Goal: Communication & Community: Answer question/provide support

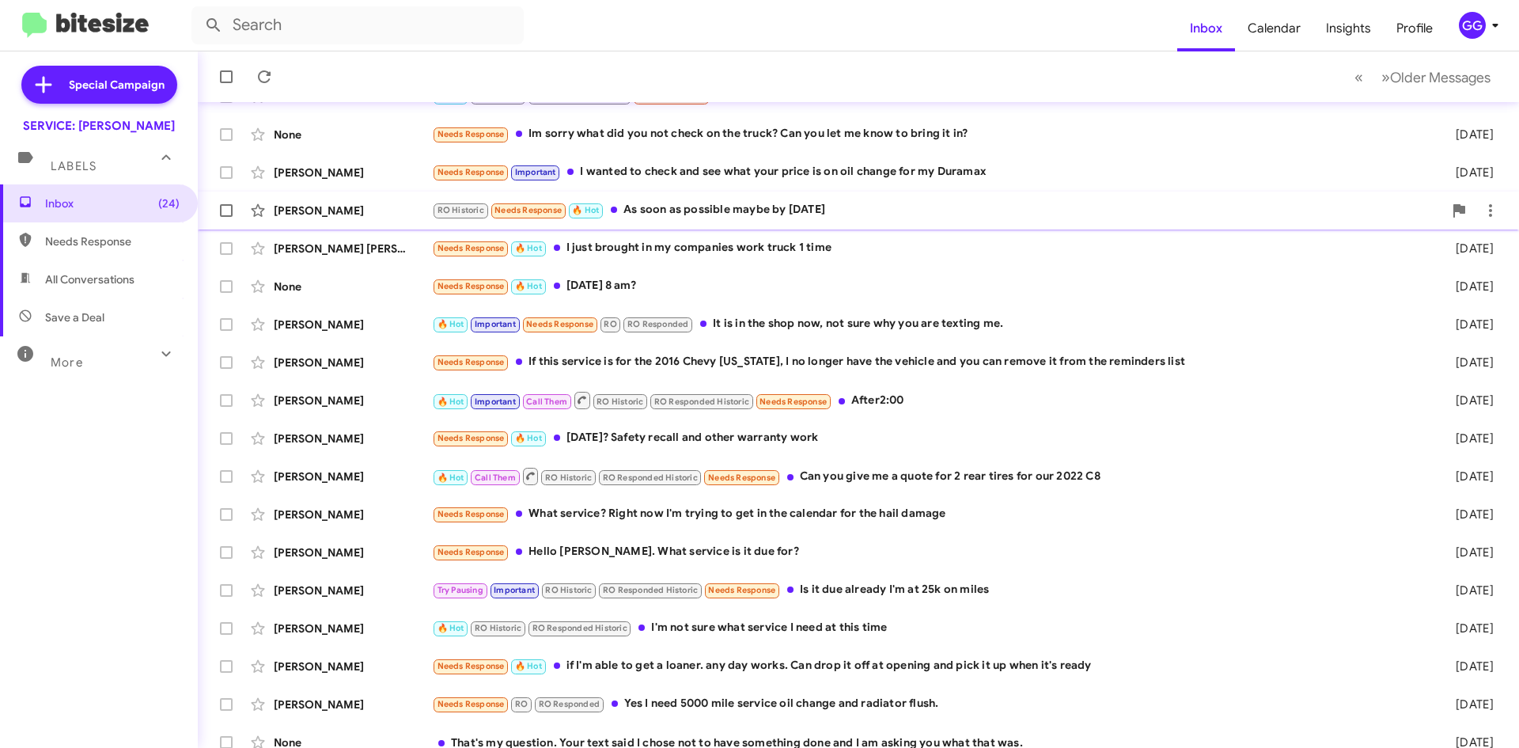
scroll to position [171, 0]
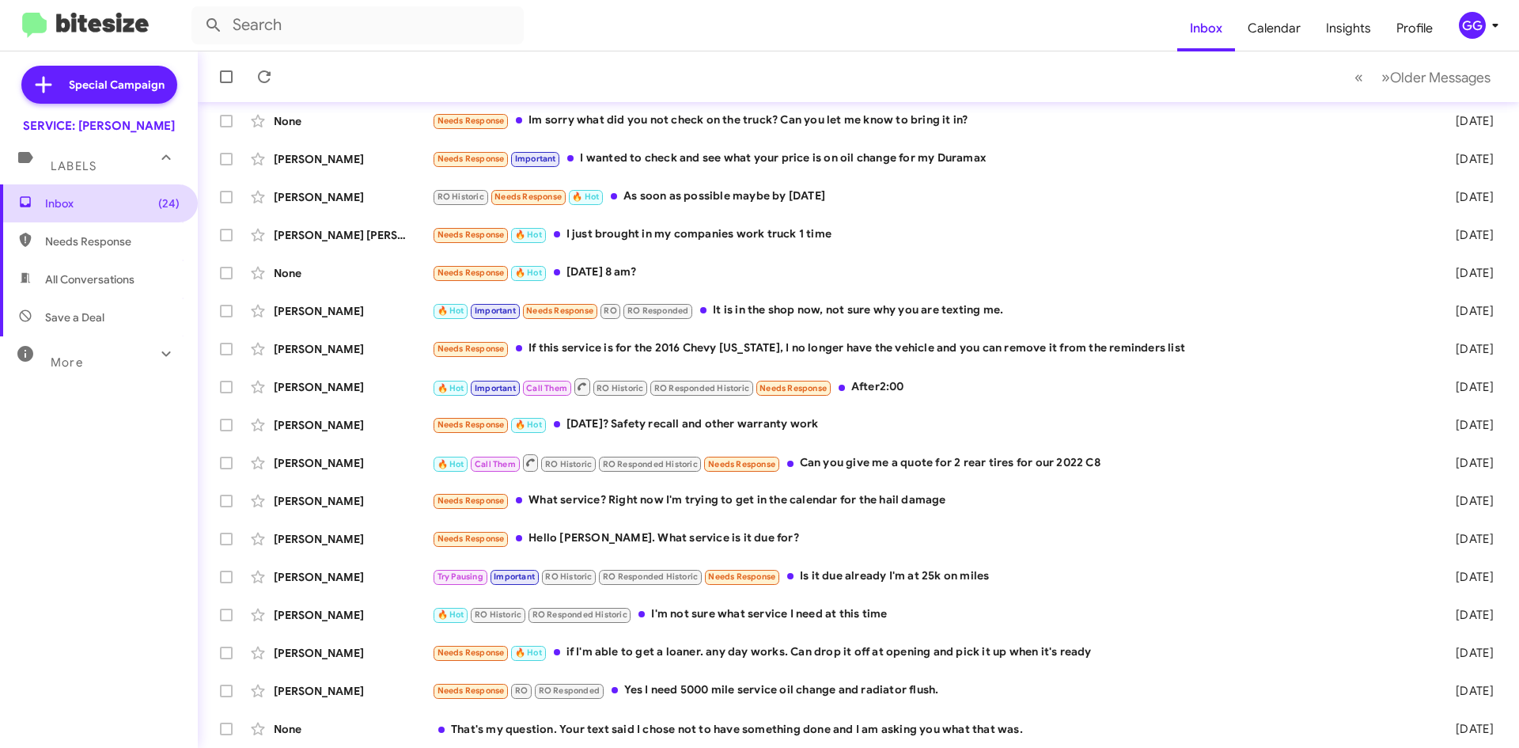
click at [44, 203] on span "Inbox (24)" at bounding box center [99, 203] width 198 height 38
click at [72, 246] on span "Needs Response" at bounding box center [112, 241] width 134 height 16
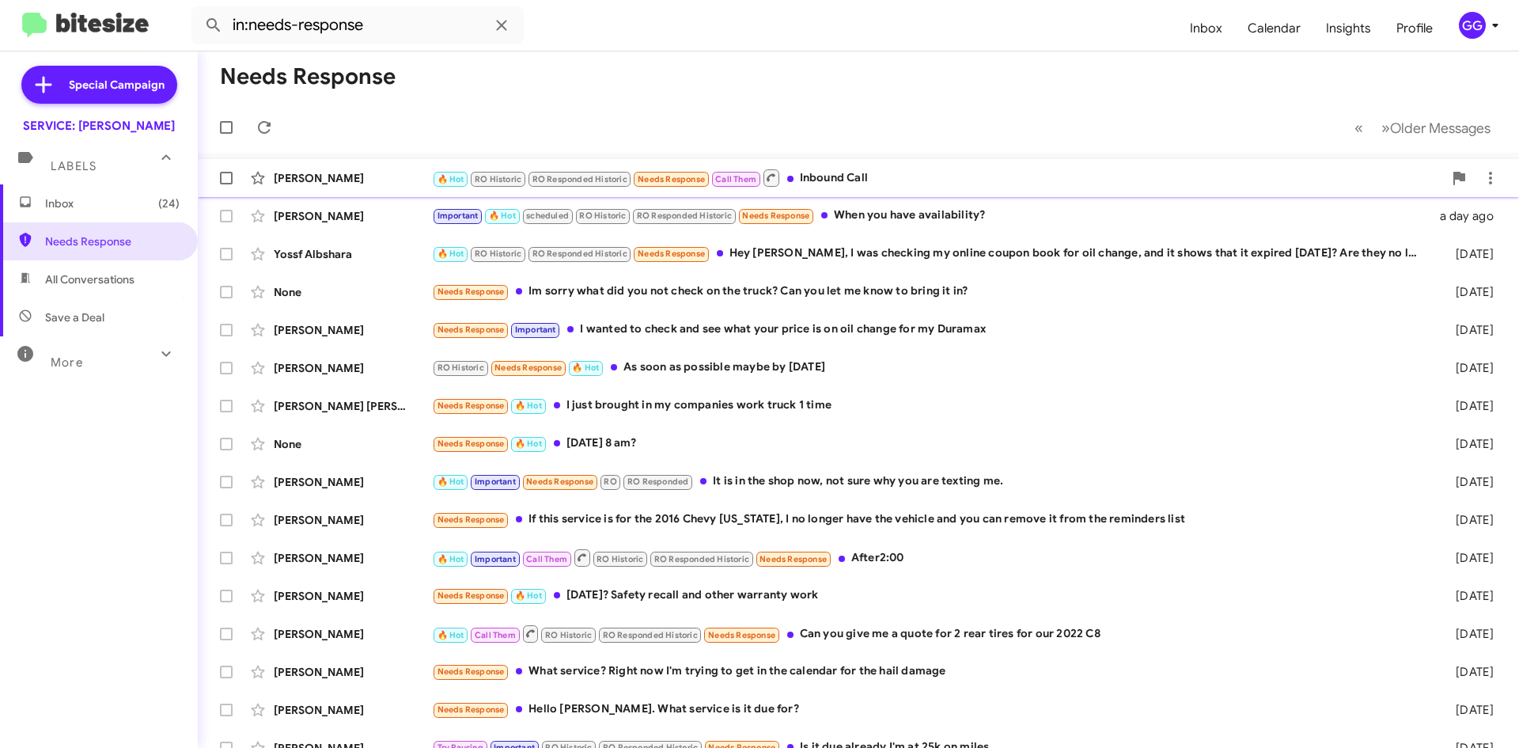
click at [943, 174] on div "🔥 Hot RO Historic RO Responded Historic Needs Response Call Them Inbound Call" at bounding box center [937, 178] width 1011 height 20
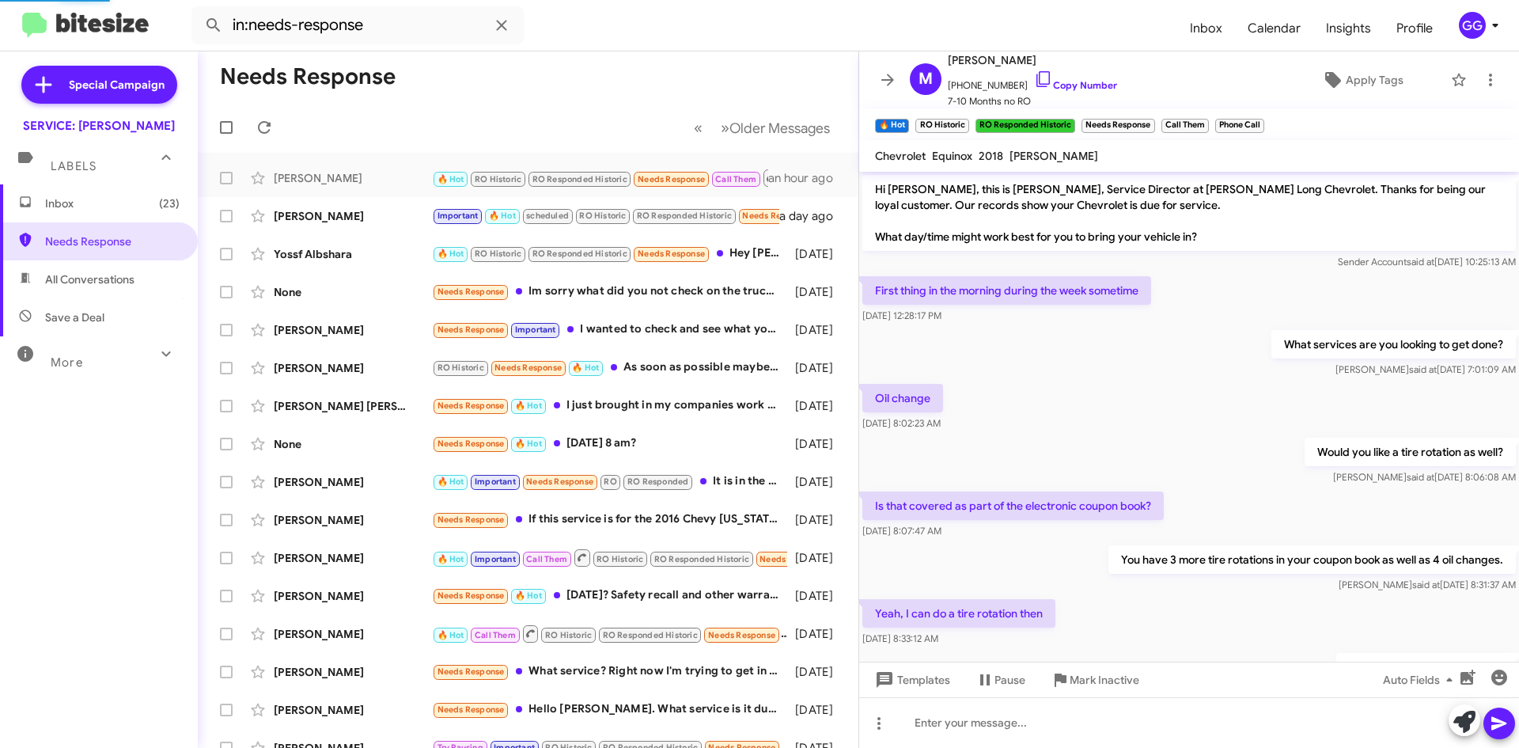
scroll to position [655, 0]
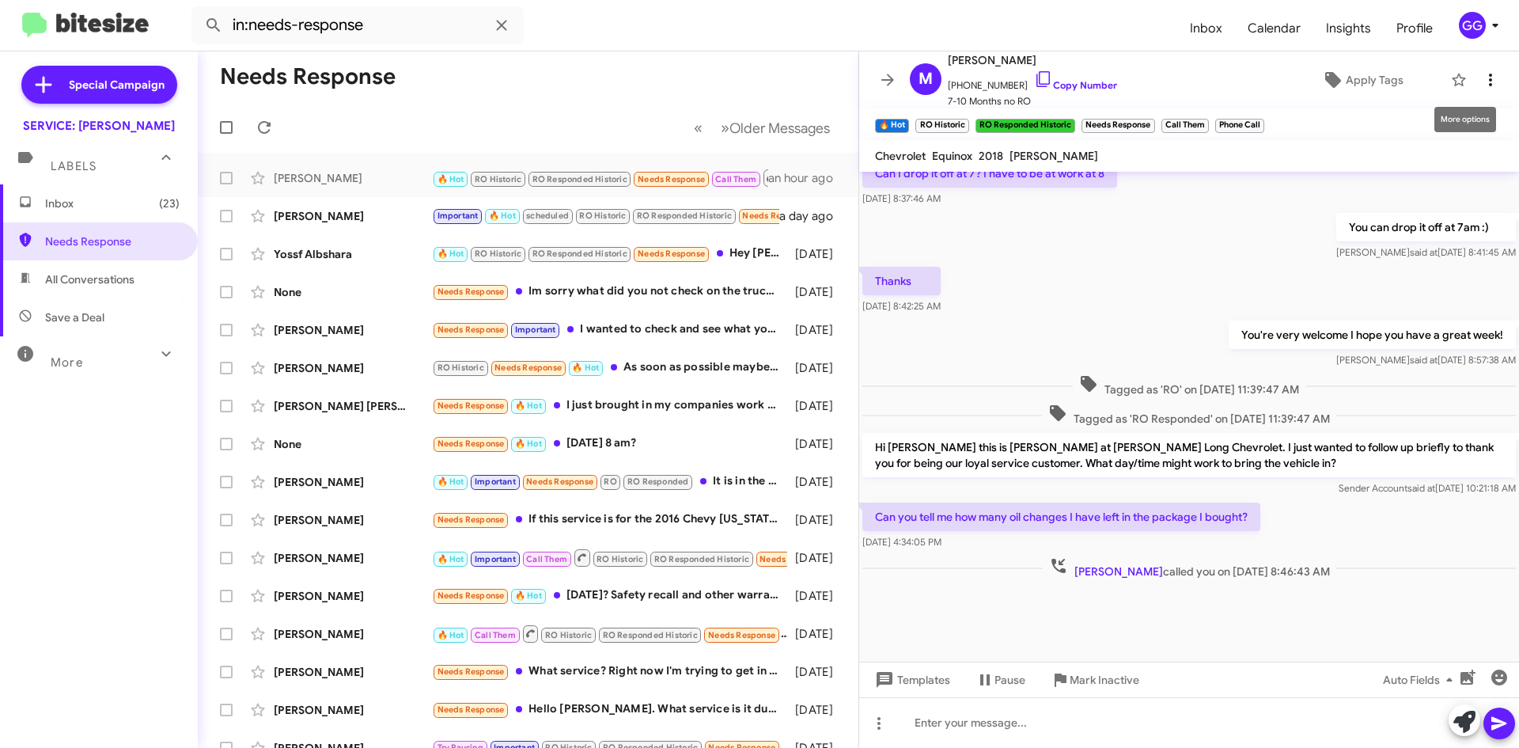
click at [1483, 79] on icon at bounding box center [1490, 79] width 19 height 19
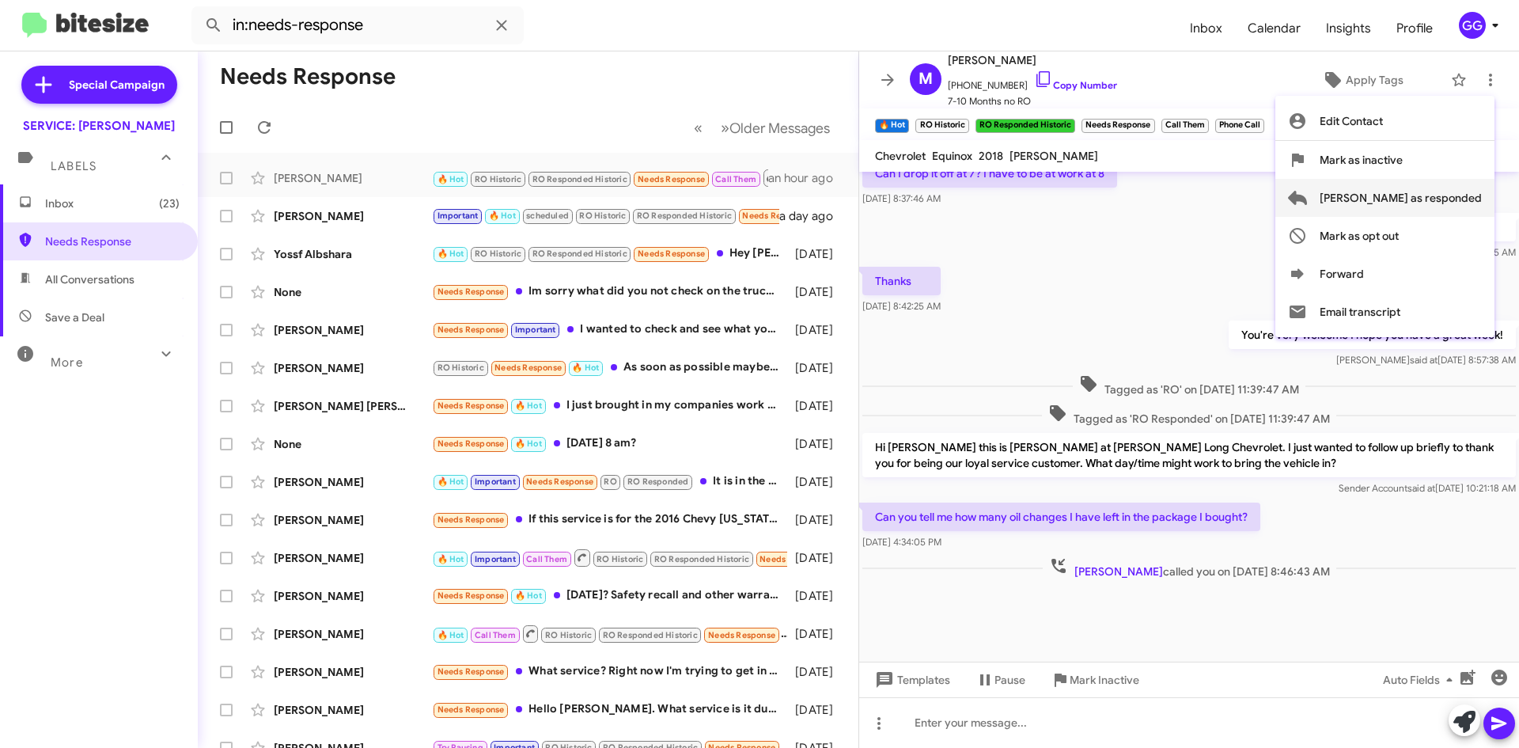
click at [1441, 188] on span "[PERSON_NAME] as responded" at bounding box center [1401, 198] width 162 height 38
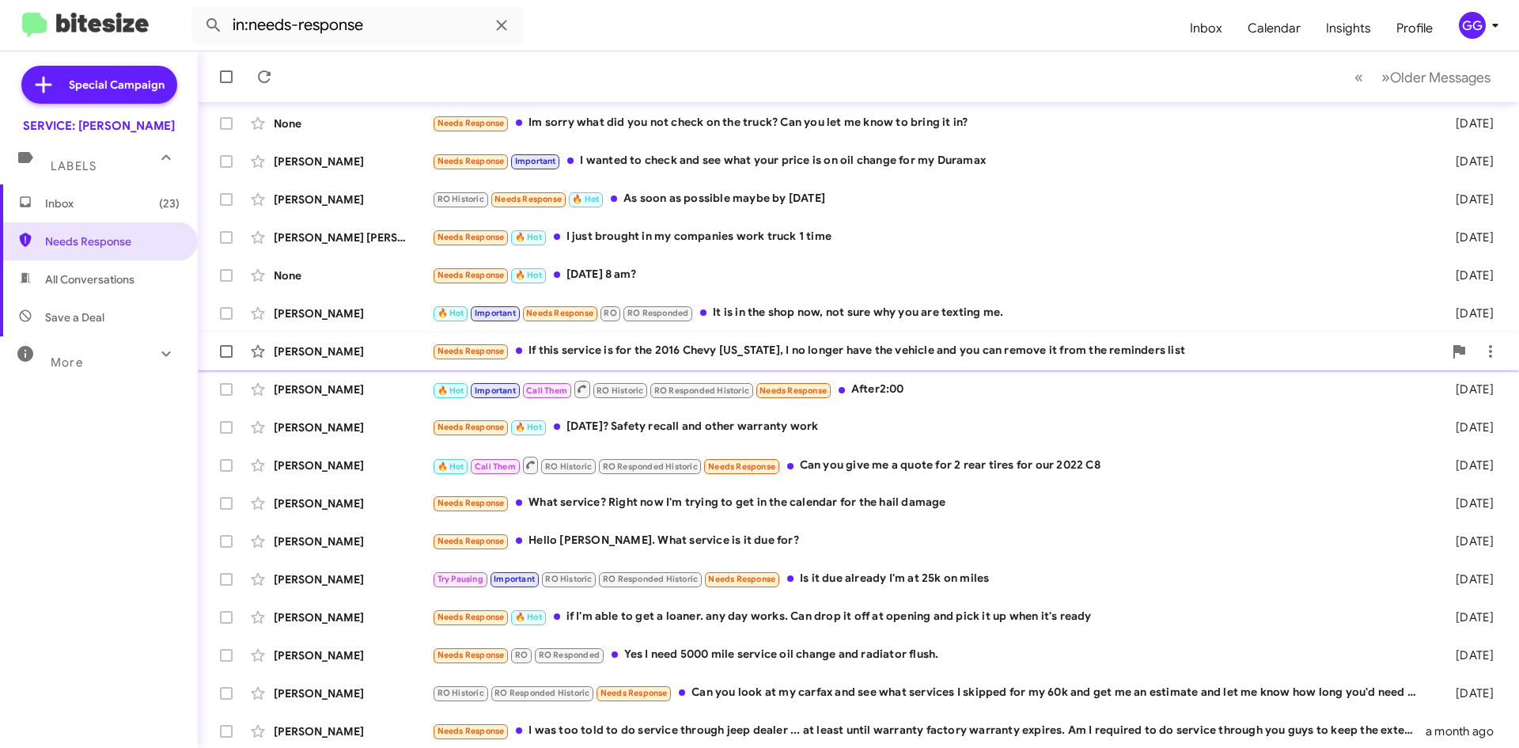
scroll to position [133, 0]
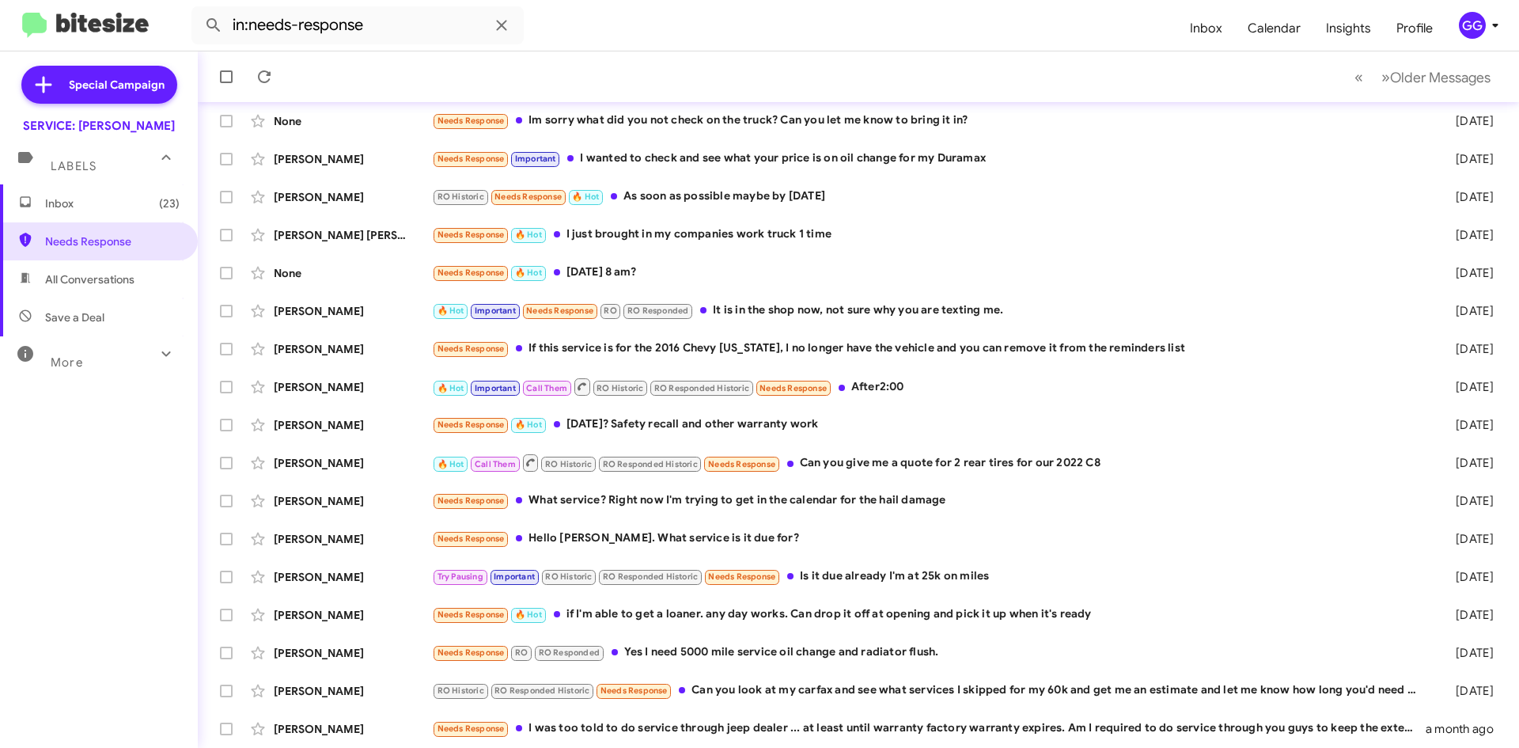
click at [41, 274] on span "All Conversations" at bounding box center [99, 279] width 198 height 38
type input "in:all-conversations"
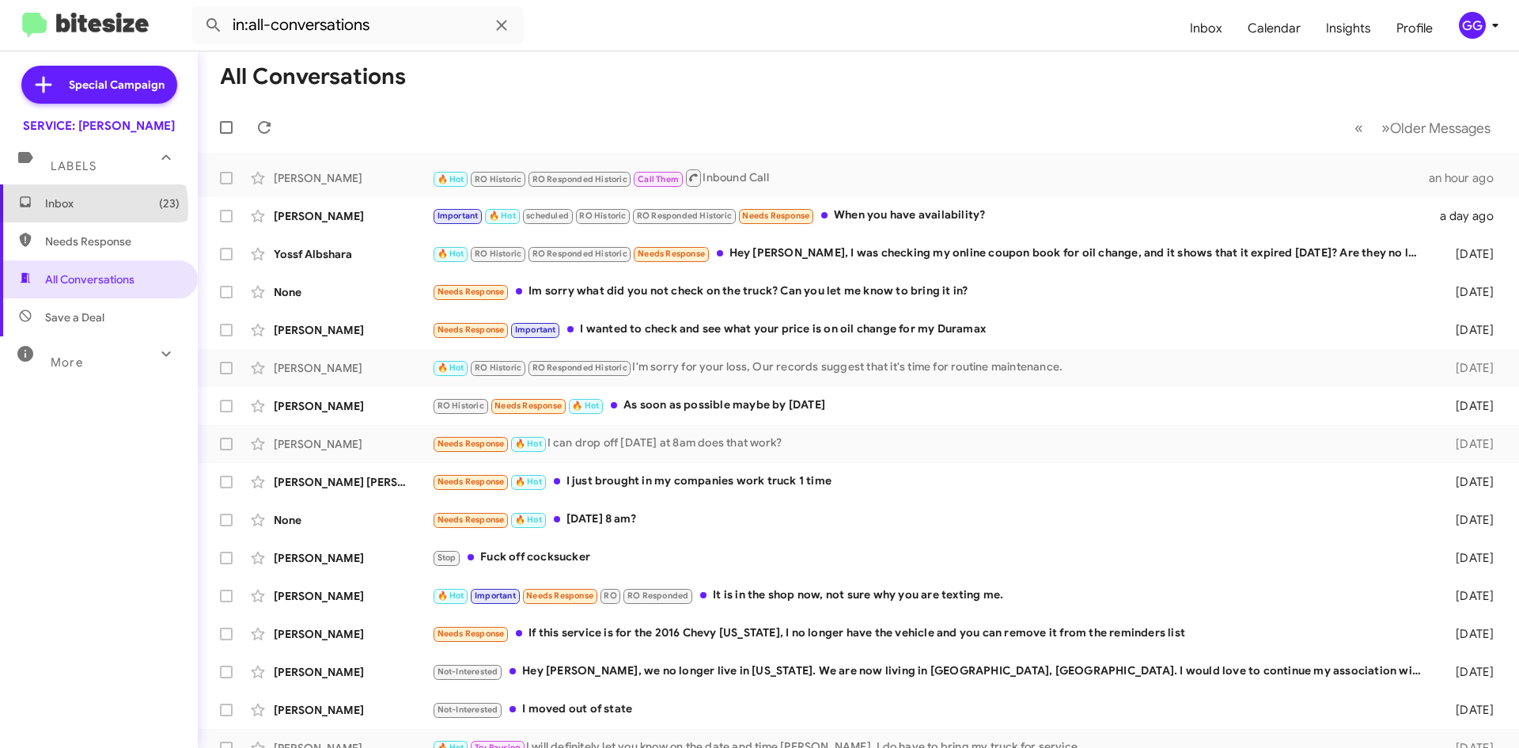
click at [89, 206] on span "Inbox (23)" at bounding box center [112, 203] width 134 height 16
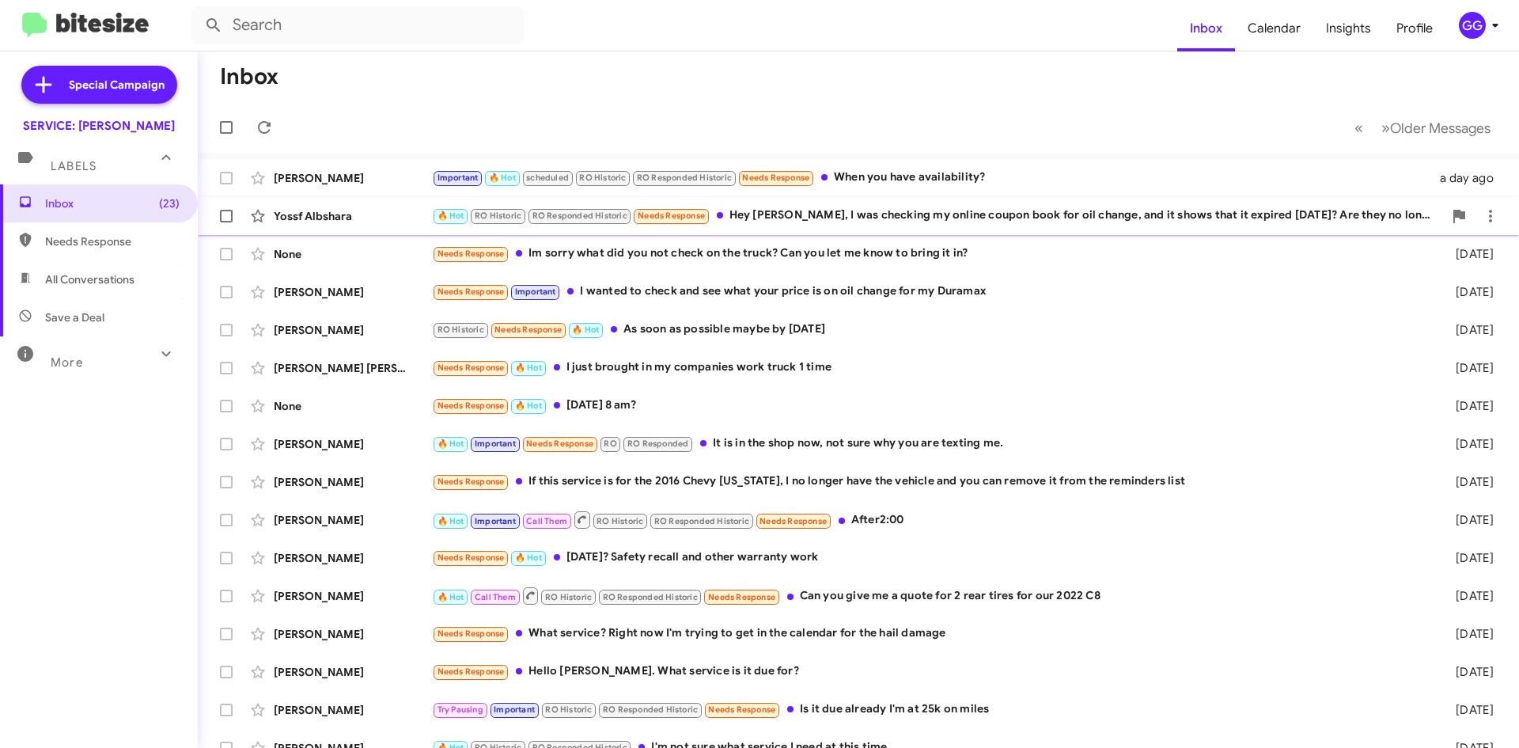
click at [1009, 210] on div "🔥 Hot RO Historic RO Responded Historic Needs Response Hey [PERSON_NAME], I was…" at bounding box center [937, 215] width 1011 height 18
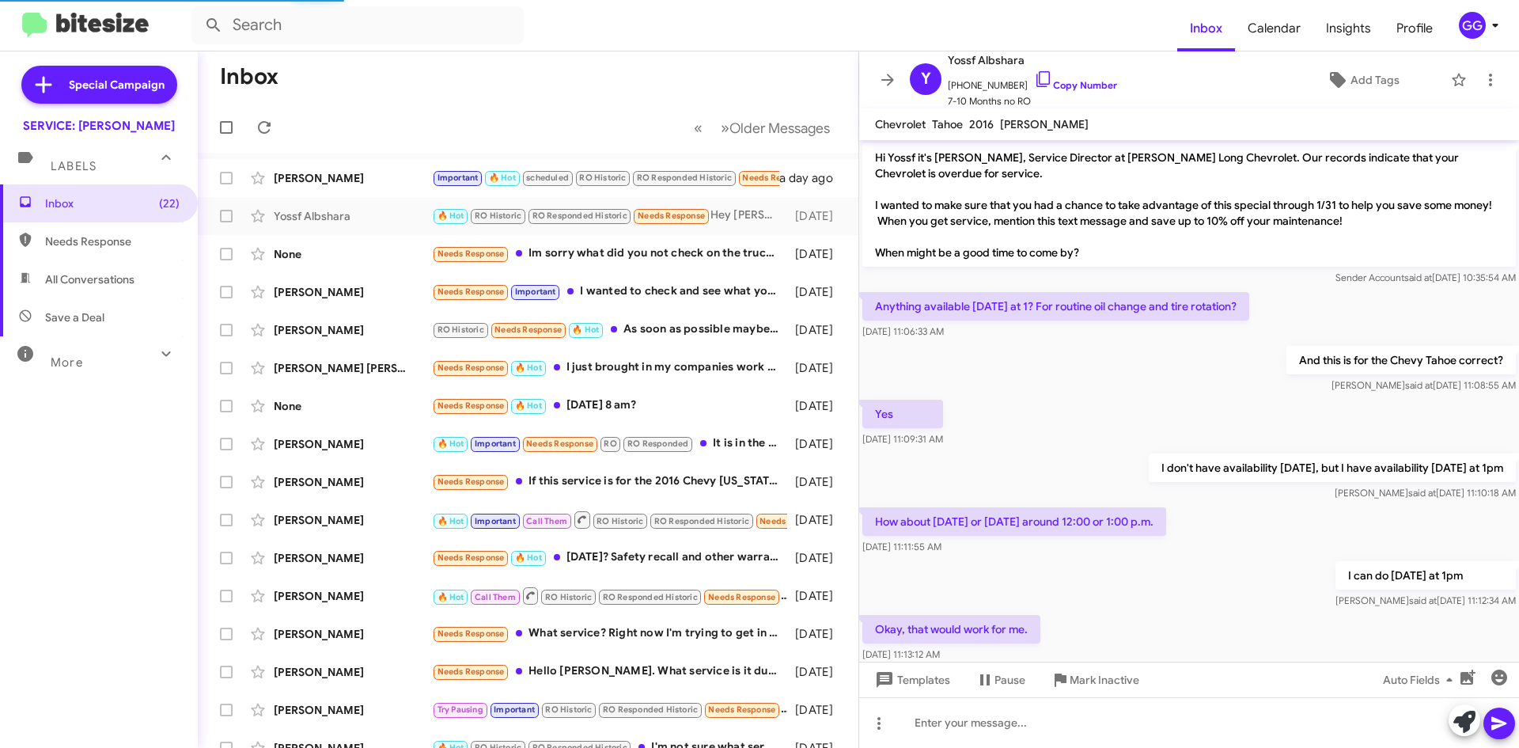
scroll to position [775, 0]
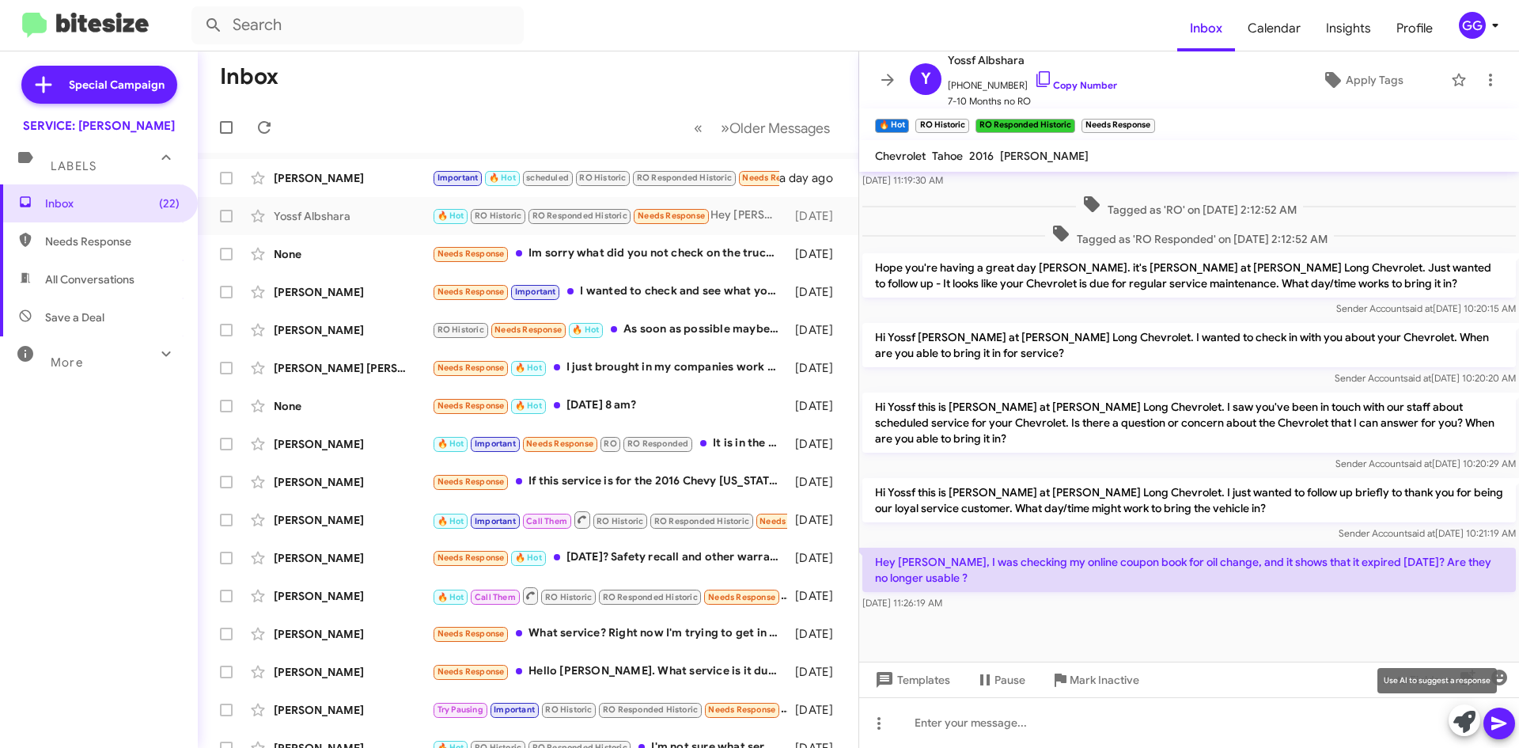
click at [1462, 725] on icon at bounding box center [1464, 721] width 22 height 22
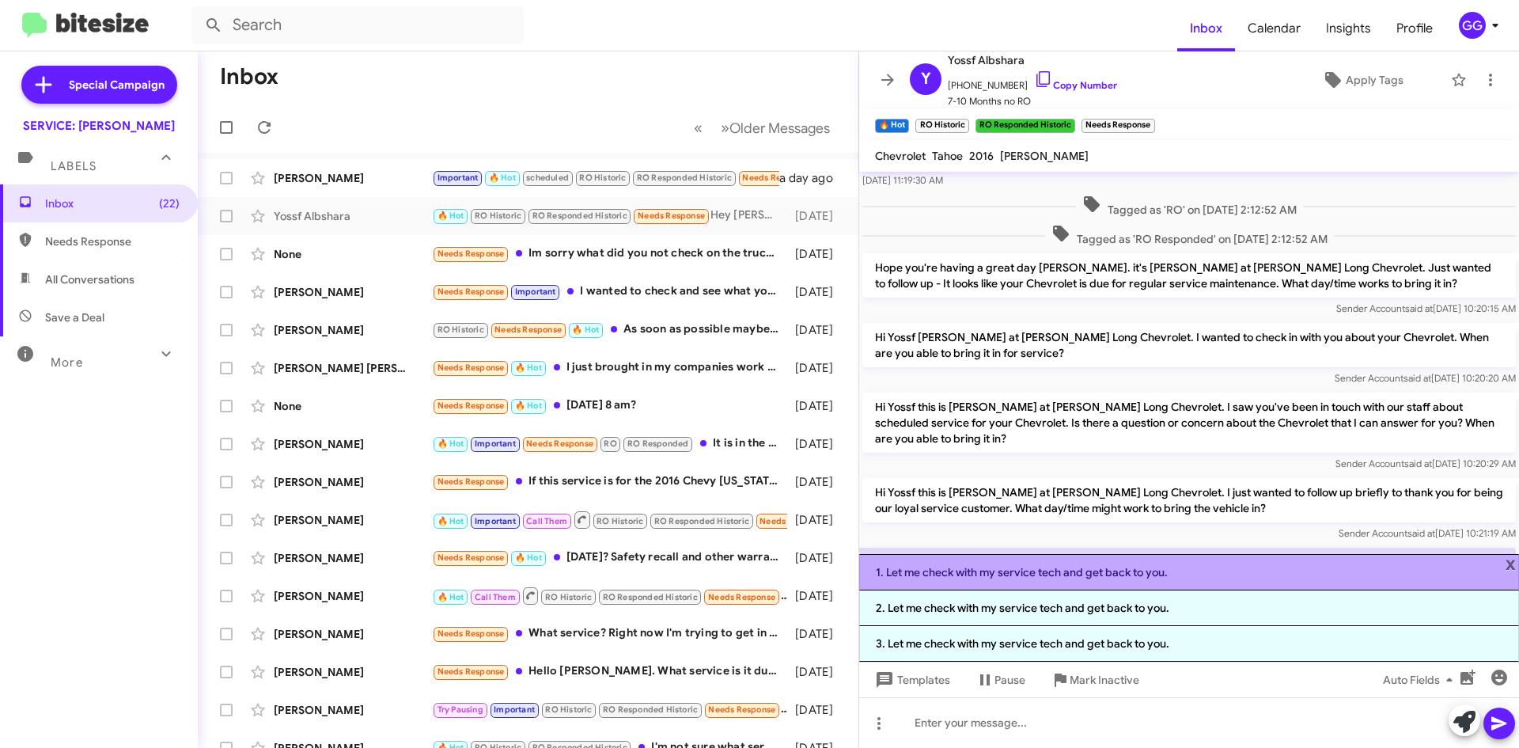
click at [1156, 581] on li "1. Let me check with my service tech and get back to you." at bounding box center [1189, 572] width 660 height 36
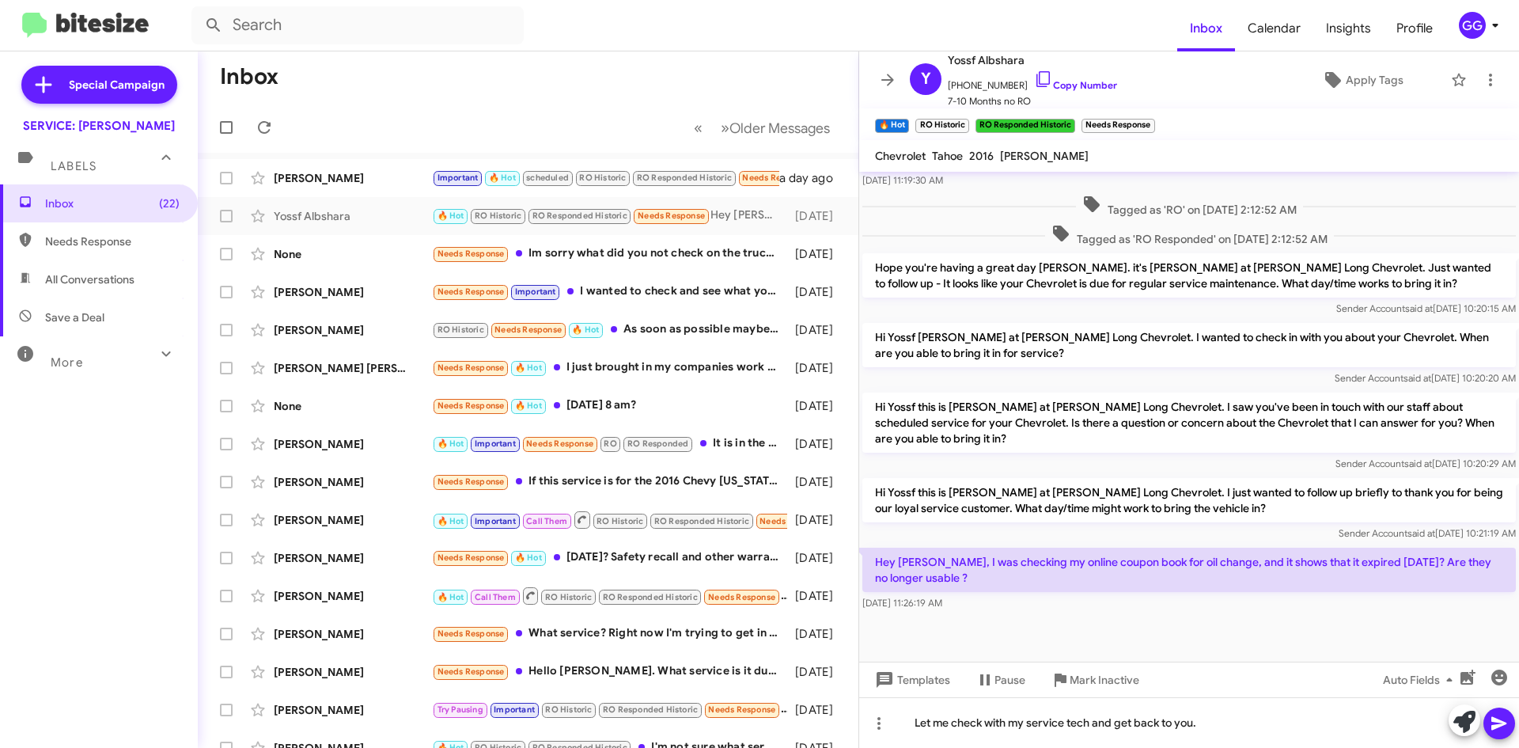
click at [1501, 722] on icon at bounding box center [1498, 723] width 15 height 13
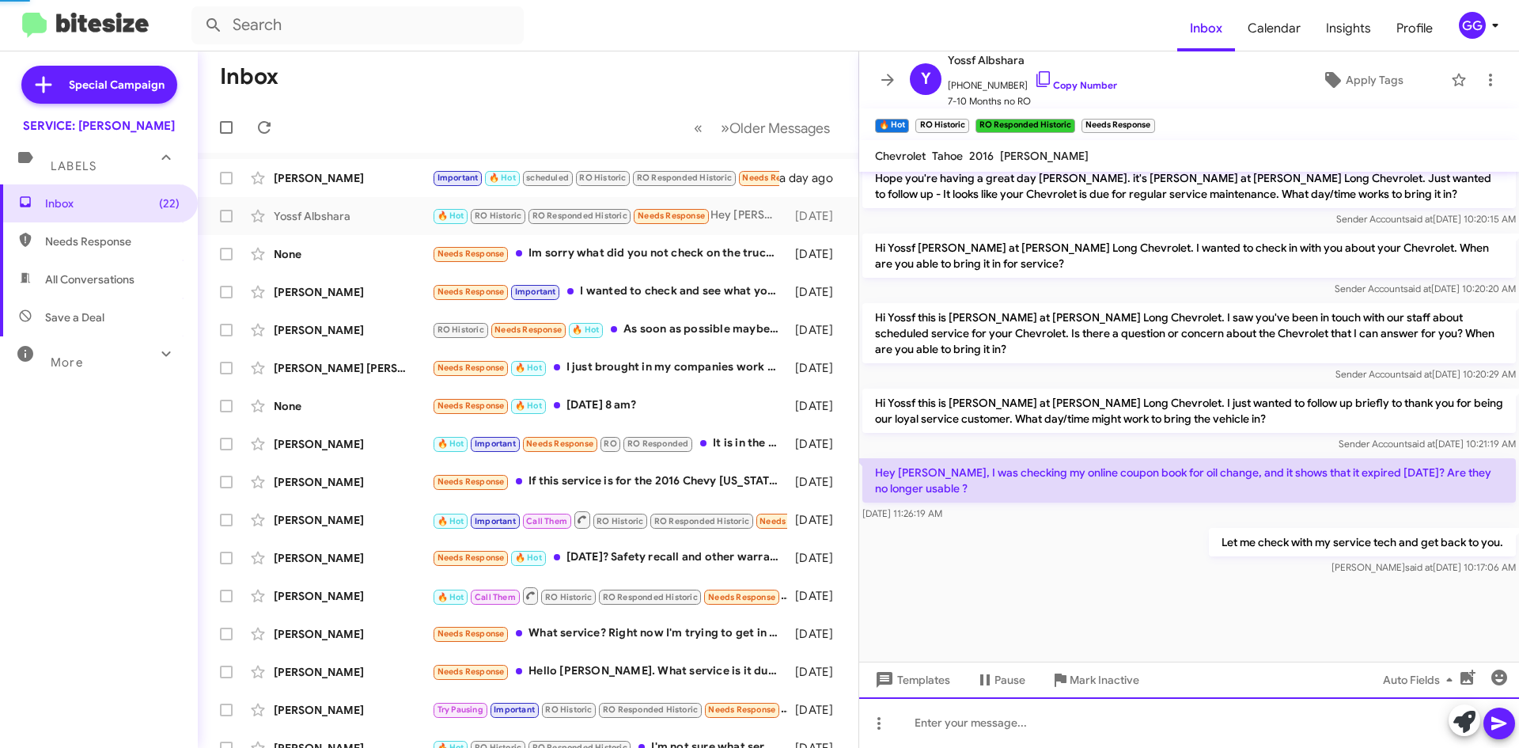
scroll to position [0, 0]
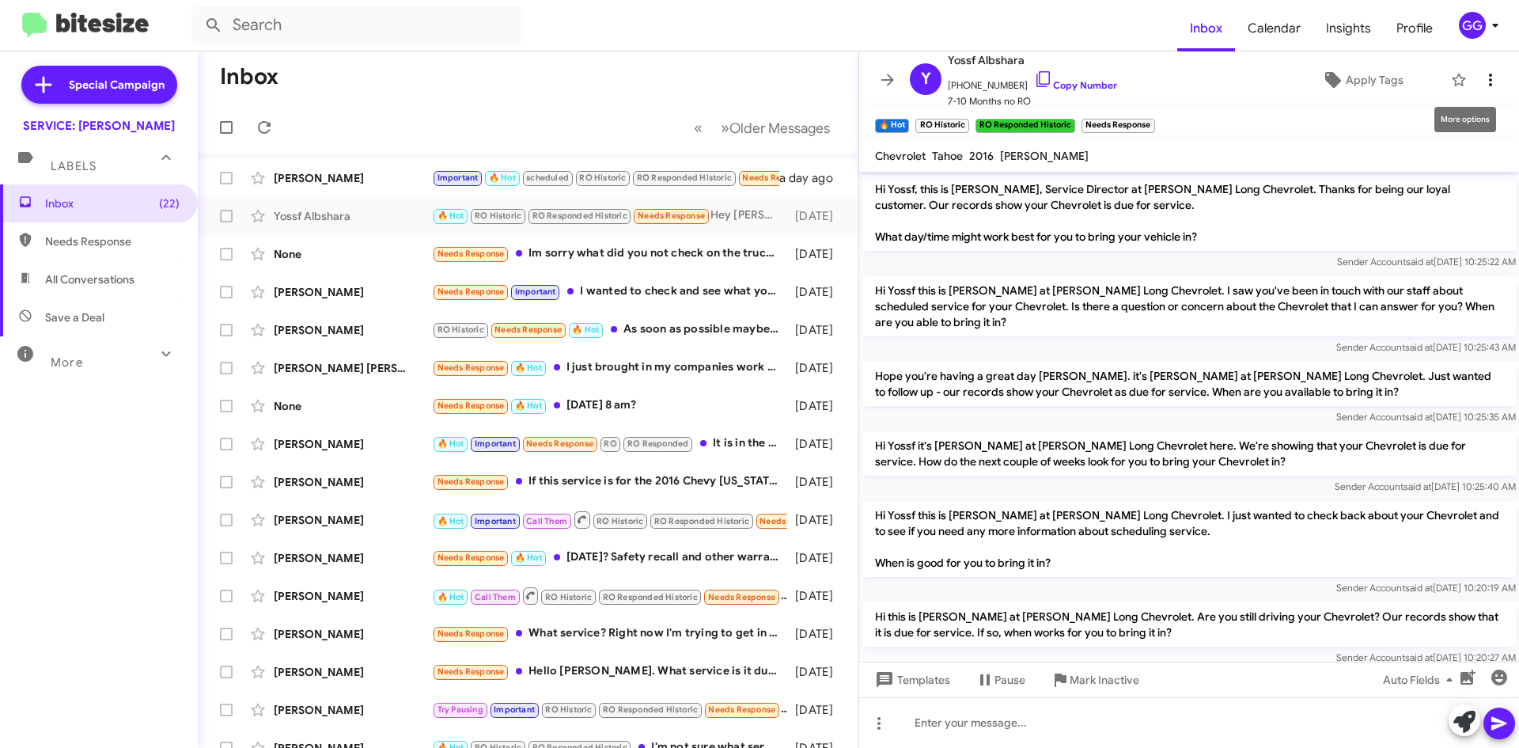
click at [1481, 86] on icon at bounding box center [1490, 79] width 19 height 19
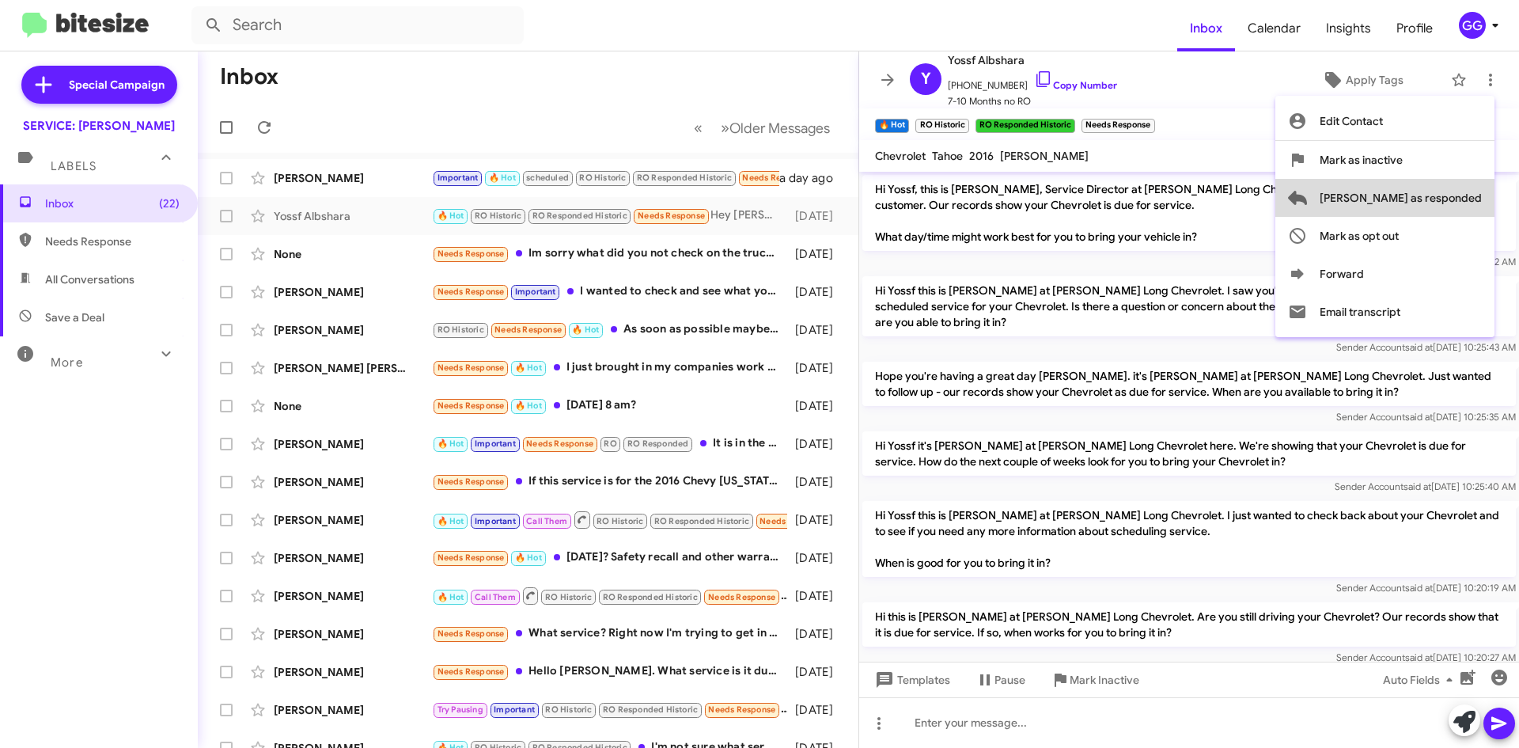
click at [1449, 202] on span "[PERSON_NAME] as responded" at bounding box center [1401, 198] width 162 height 38
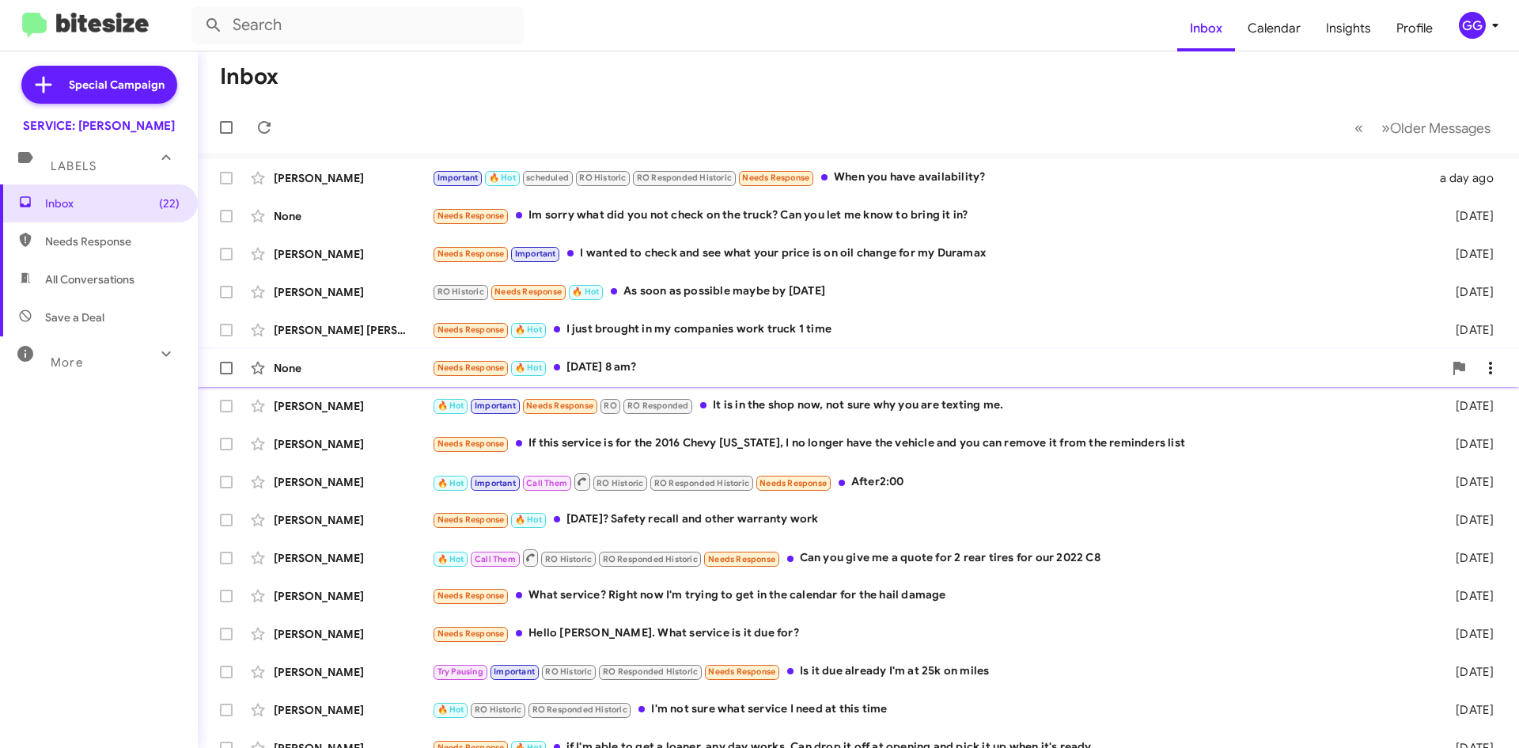
click at [802, 371] on div "Needs Response 🔥 Hot [DATE] 8 am?" at bounding box center [937, 367] width 1011 height 18
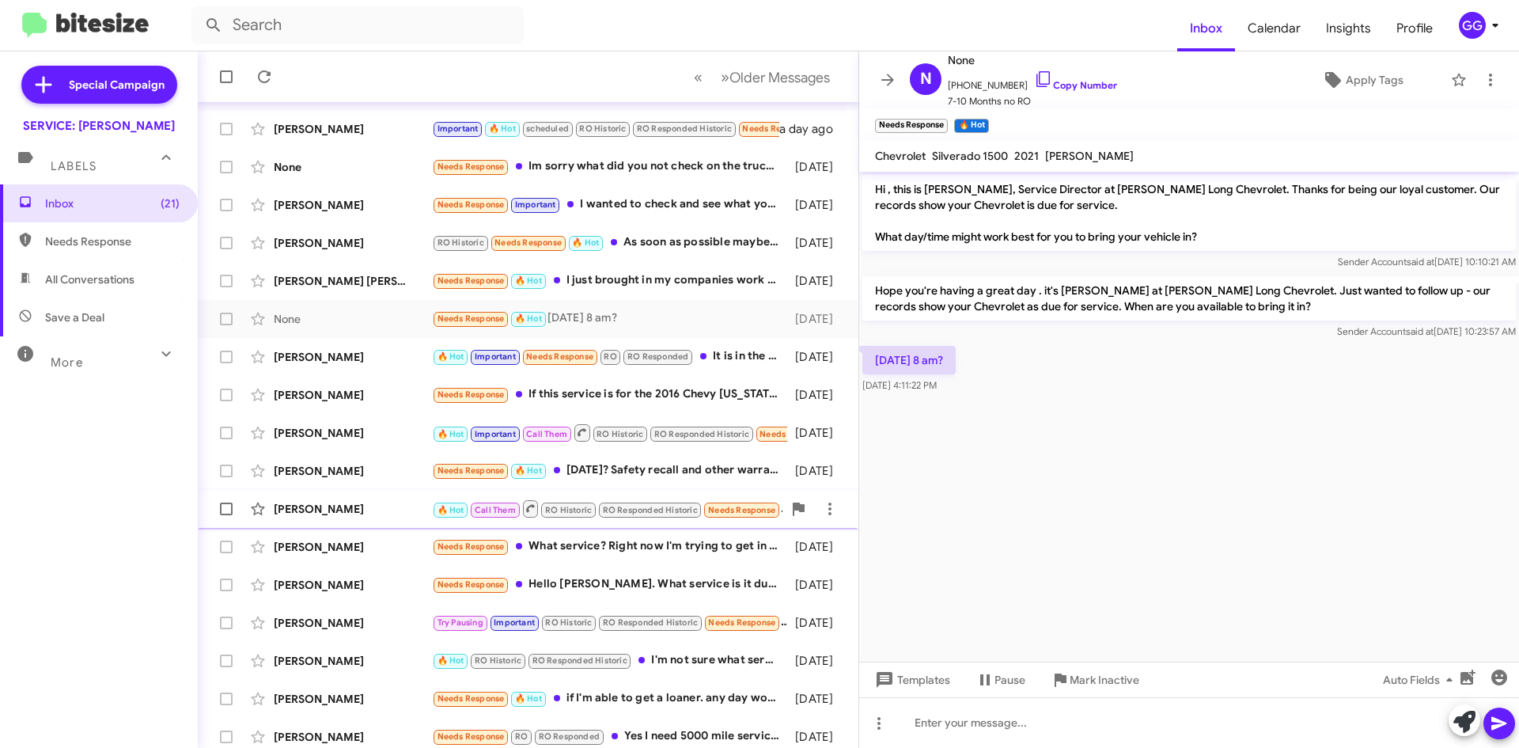
scroll to position [133, 0]
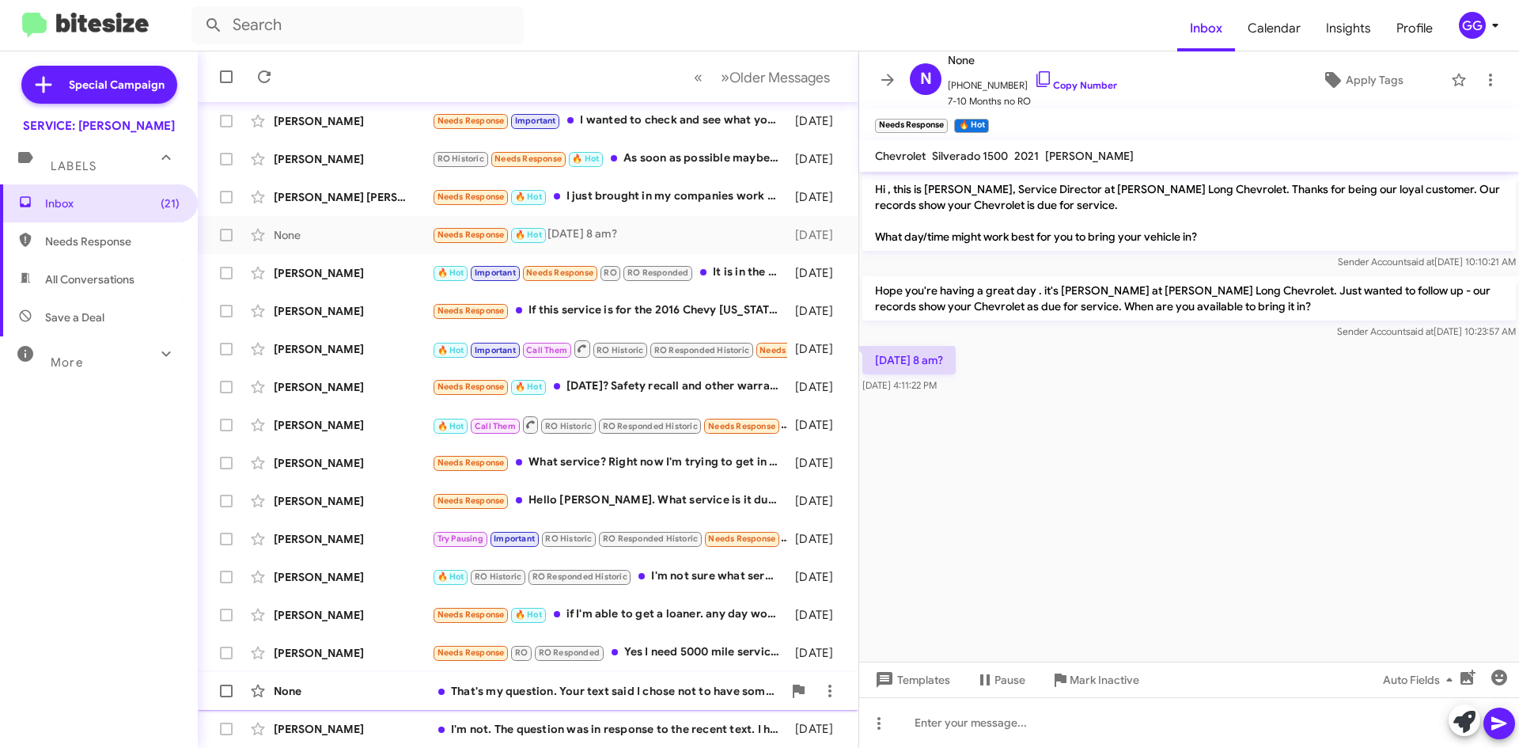
click at [718, 687] on div "That's my question. Your text said I chose not to have something done and I am …" at bounding box center [607, 691] width 350 height 16
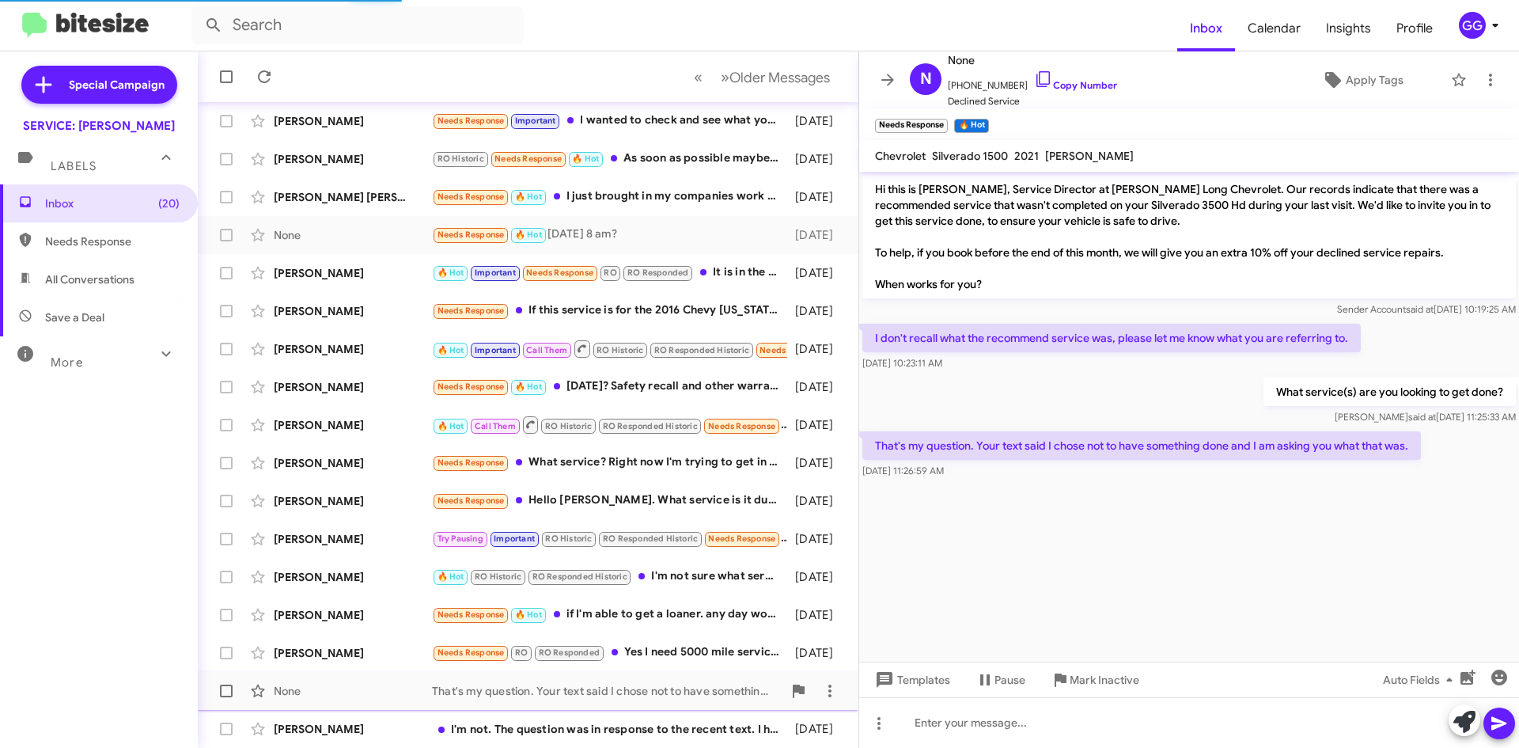
click at [692, 703] on div "None That's my question. Your text said I chose not to have something done and …" at bounding box center [527, 691] width 635 height 32
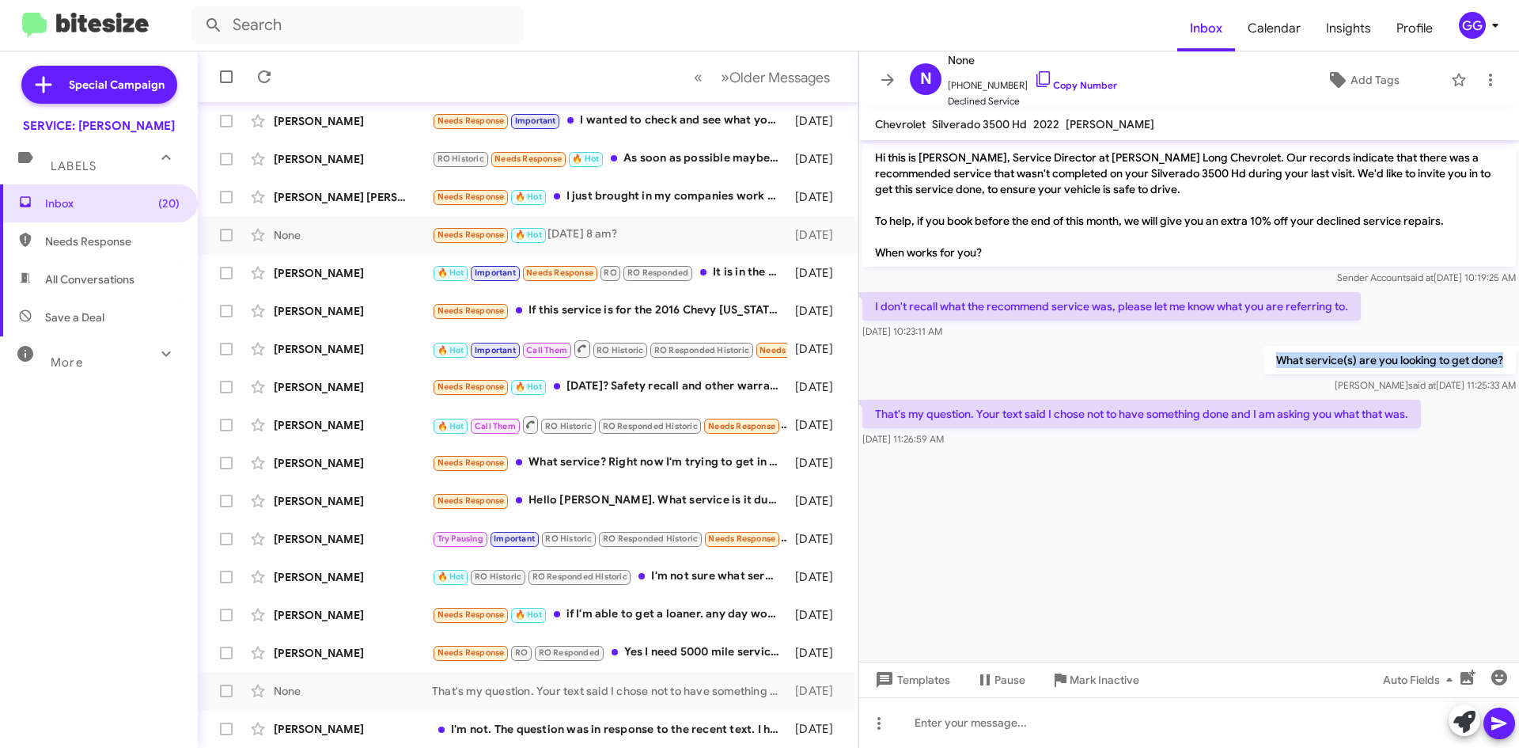
drag, startPoint x: 1283, startPoint y: 359, endPoint x: 1504, endPoint y: 353, distance: 220.8
click at [1504, 353] on p "What service(s) are you looking to get done?" at bounding box center [1389, 360] width 252 height 28
copy p "What service(s) are you looking to get done?"
click at [823, 691] on icon at bounding box center [829, 690] width 19 height 19
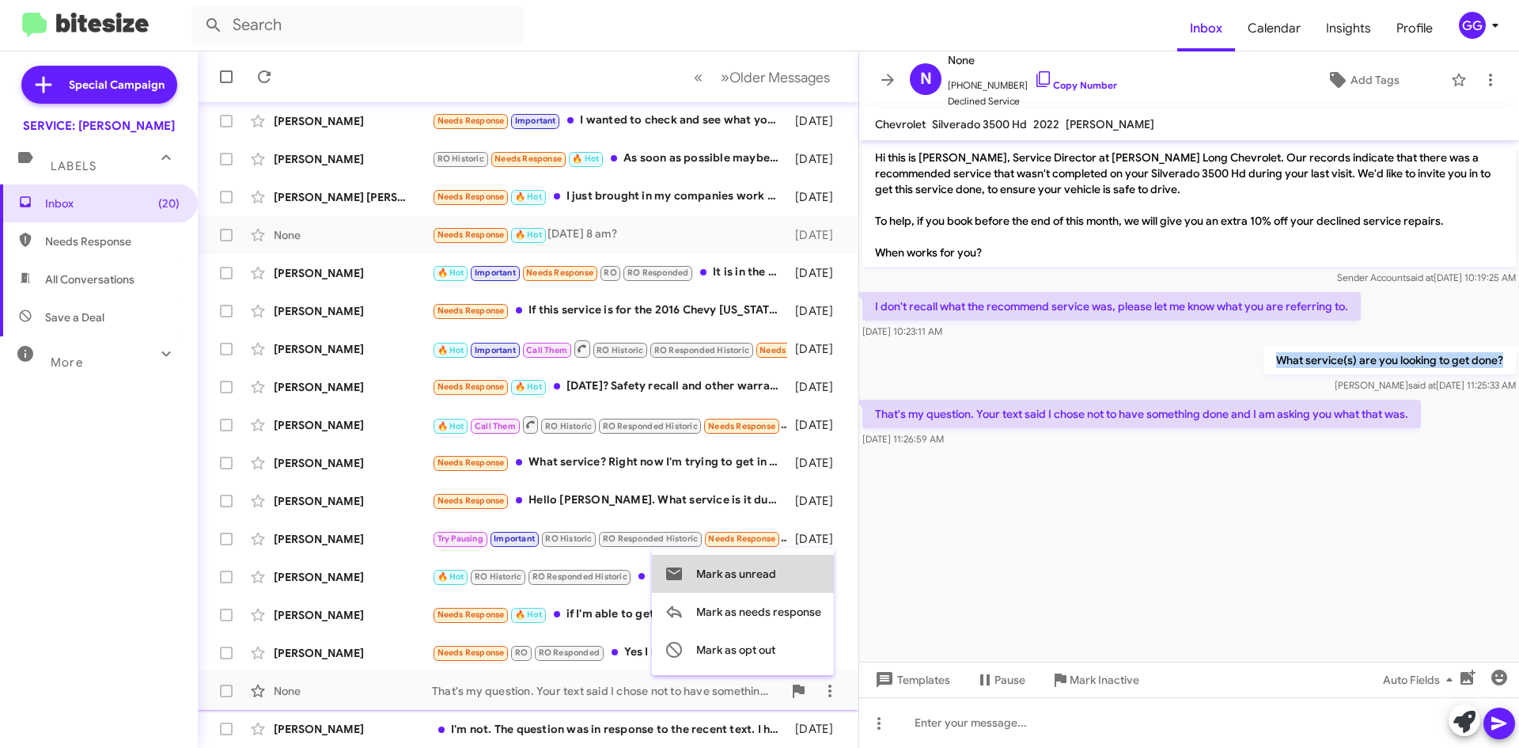
click at [774, 576] on span "Mark as unread" at bounding box center [736, 574] width 80 height 38
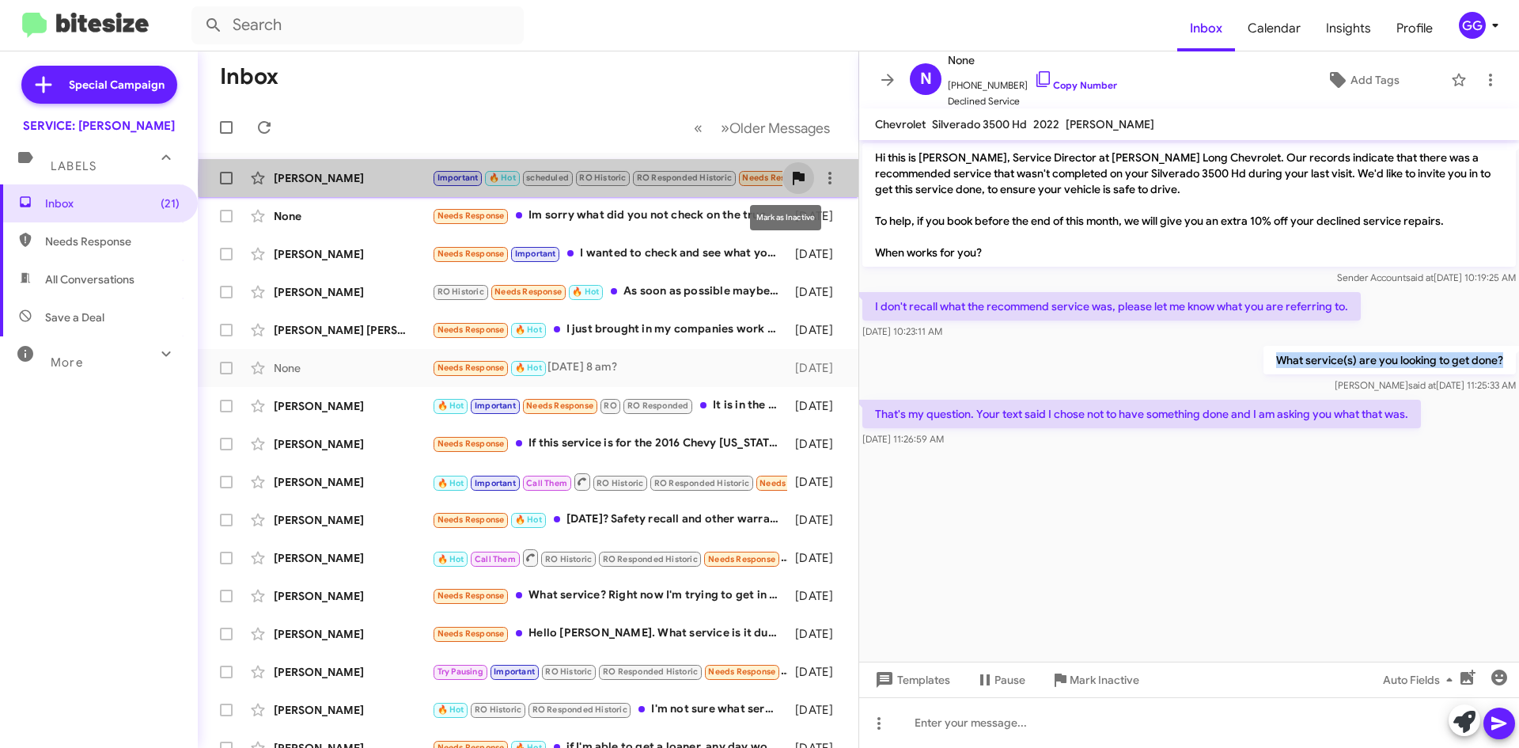
click at [793, 180] on icon at bounding box center [799, 178] width 12 height 13
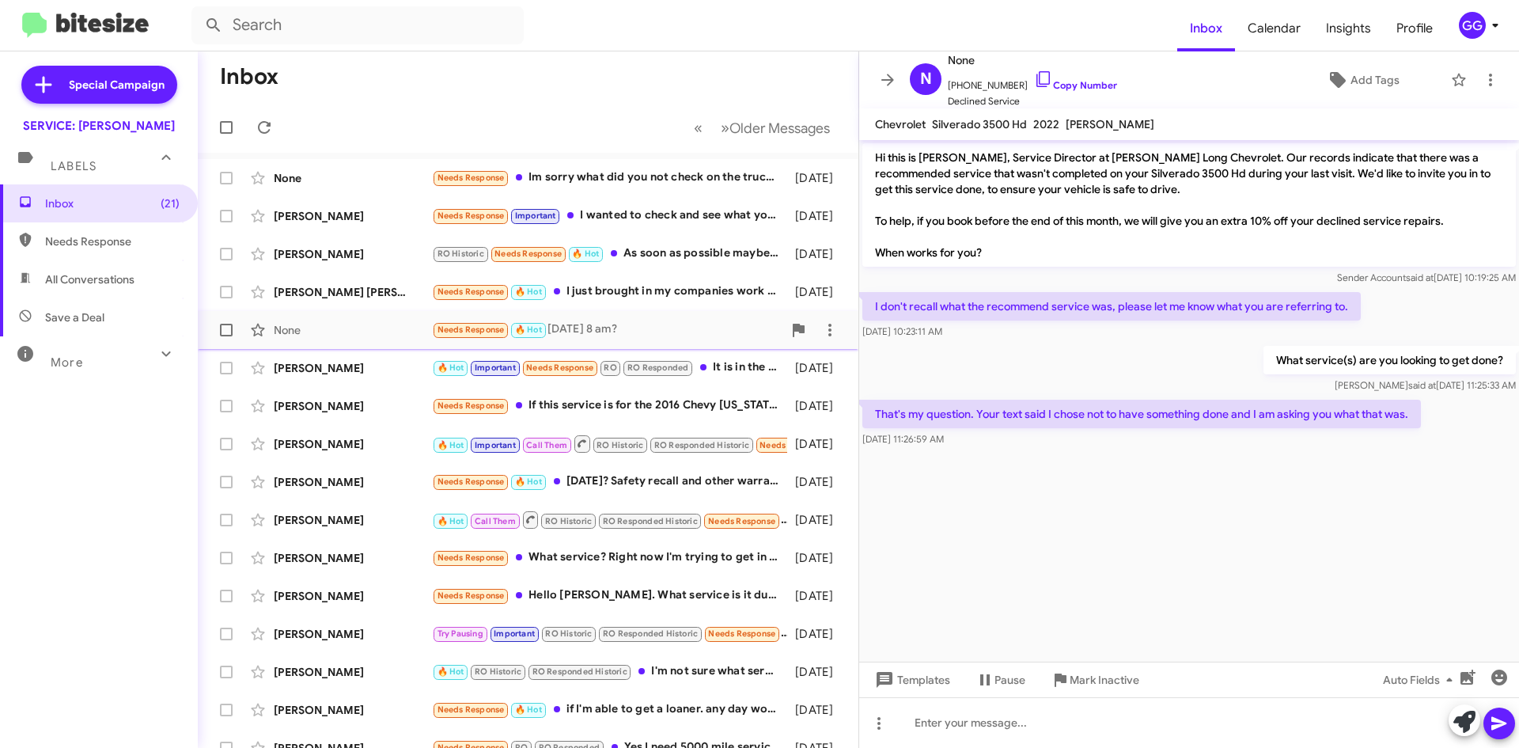
click at [721, 328] on div "Needs Response 🔥 Hot [DATE] 8 am?" at bounding box center [607, 329] width 350 height 18
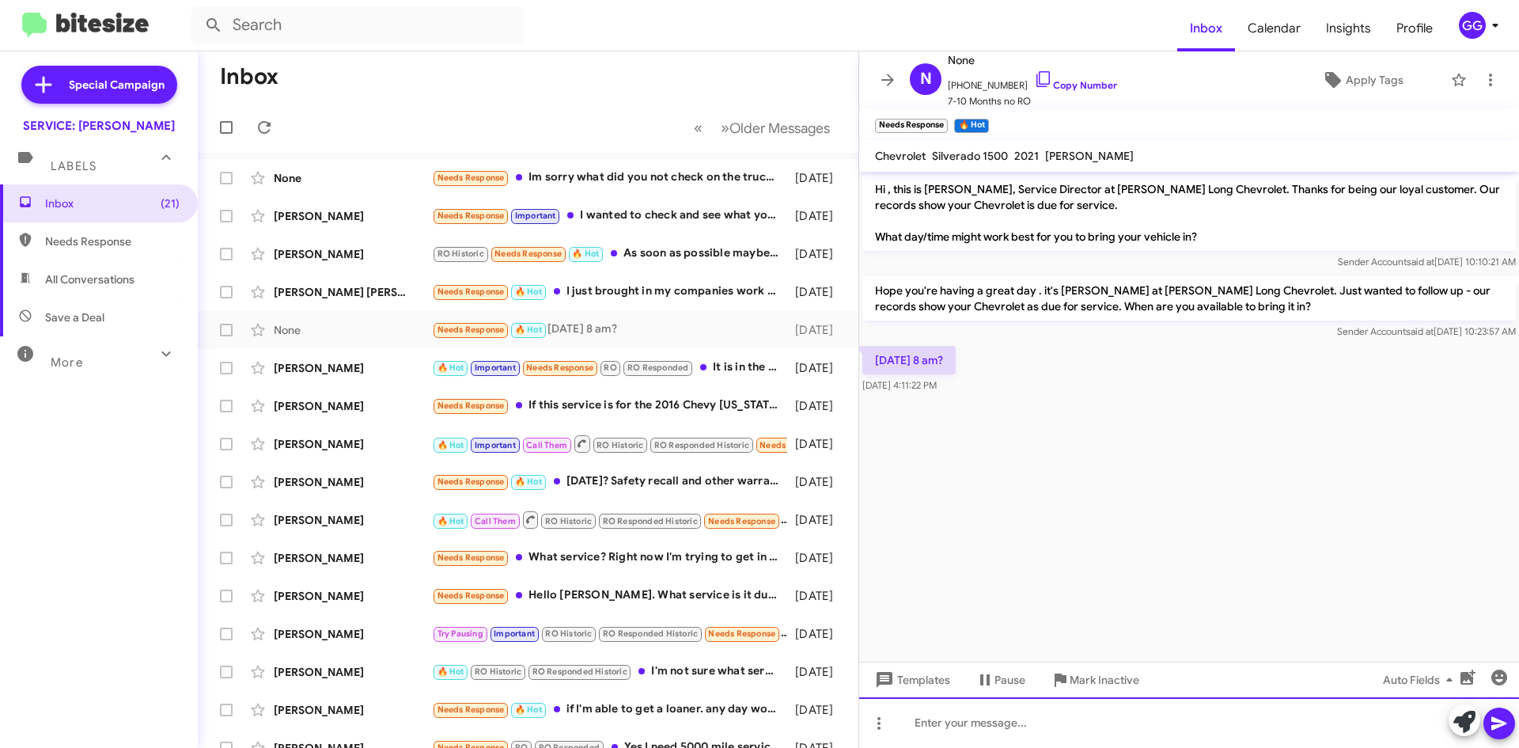
paste div
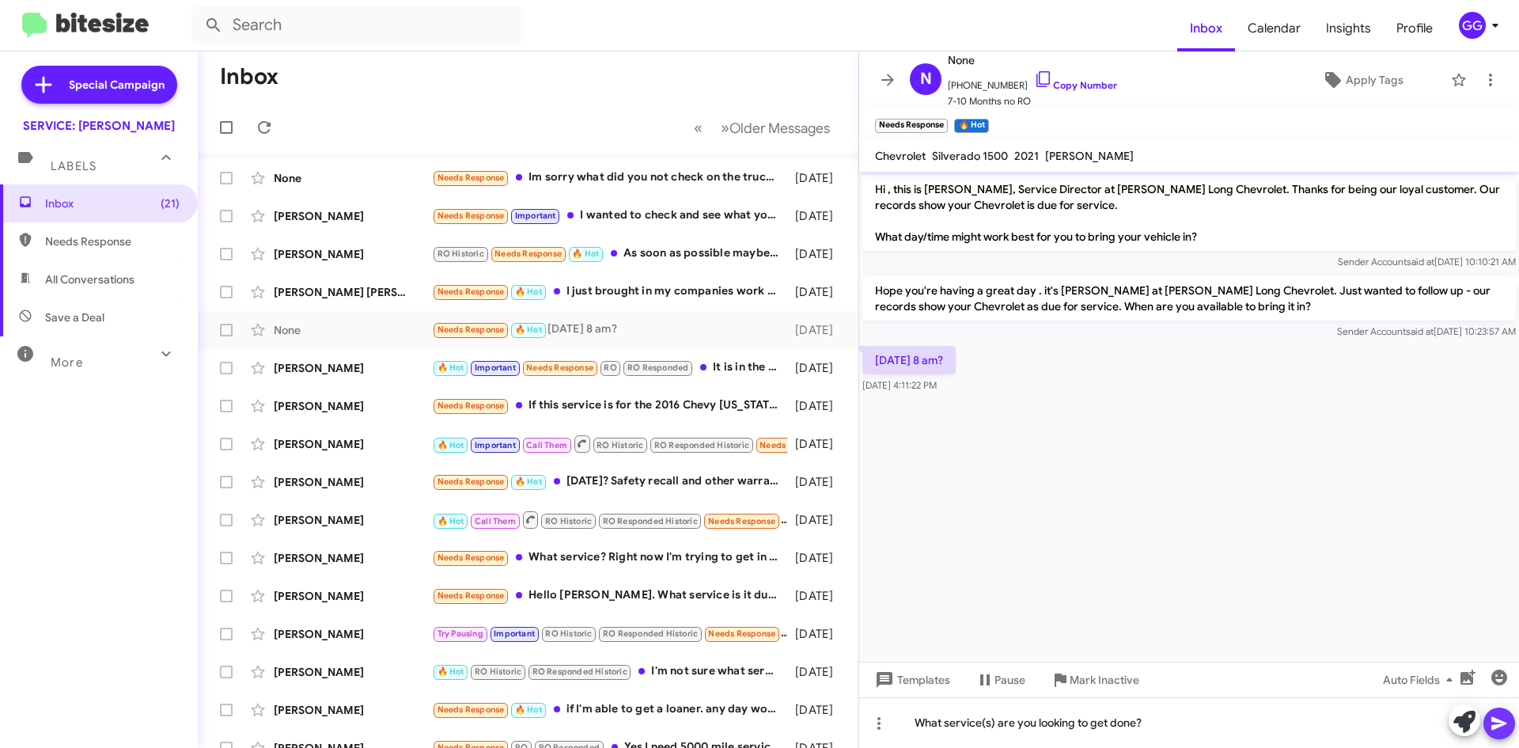
click at [1496, 726] on icon at bounding box center [1498, 723] width 15 height 13
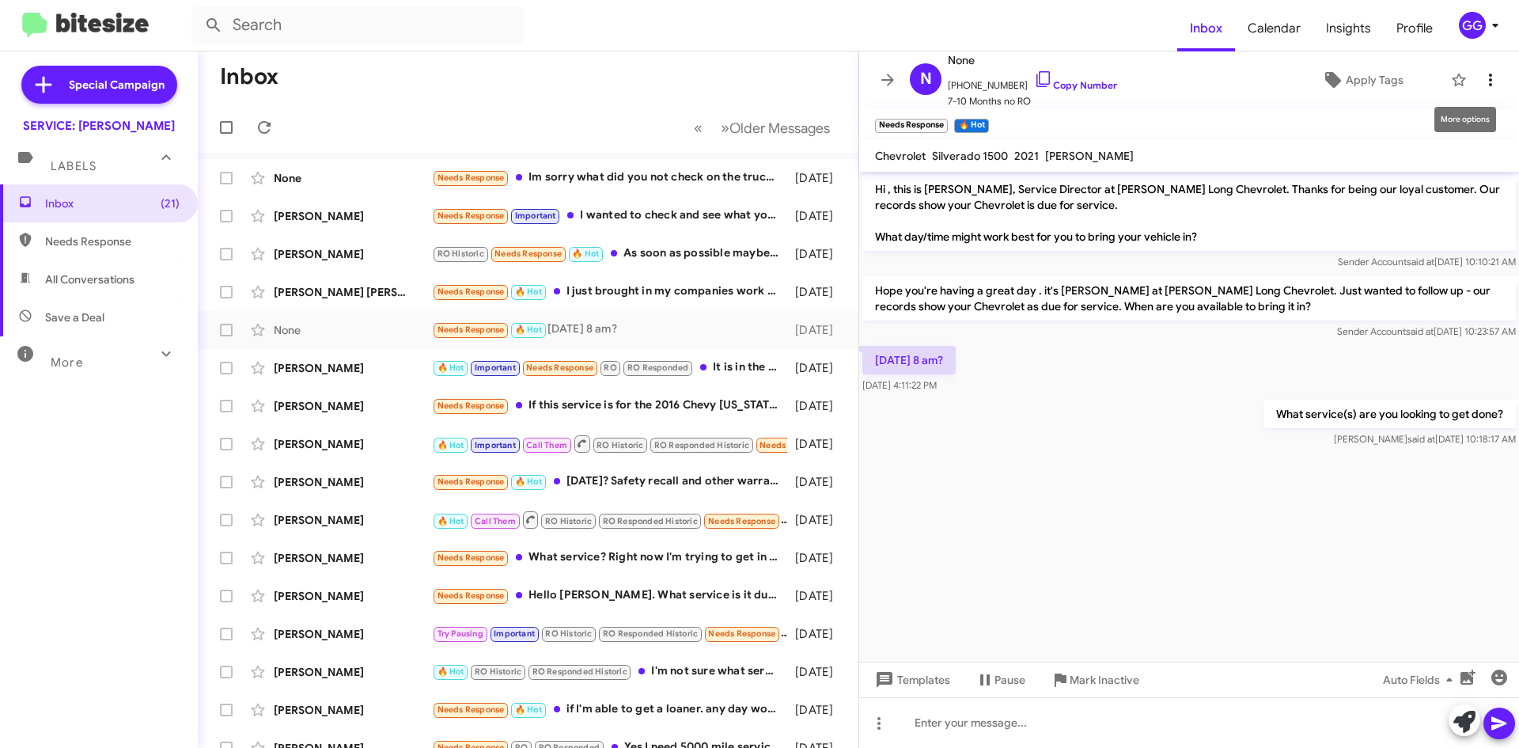
click at [1485, 74] on icon at bounding box center [1490, 79] width 19 height 19
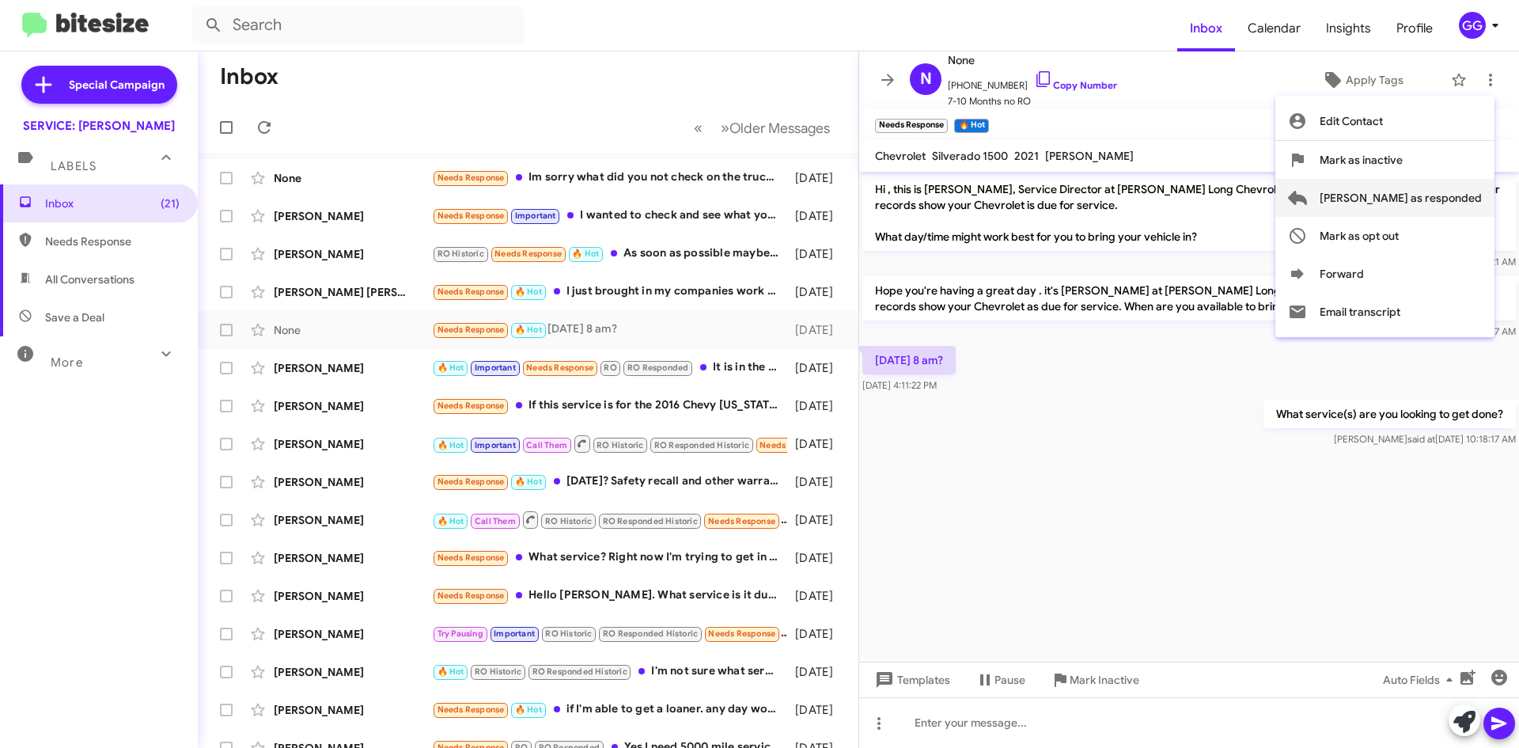
click at [1445, 194] on span "[PERSON_NAME] as responded" at bounding box center [1401, 198] width 162 height 38
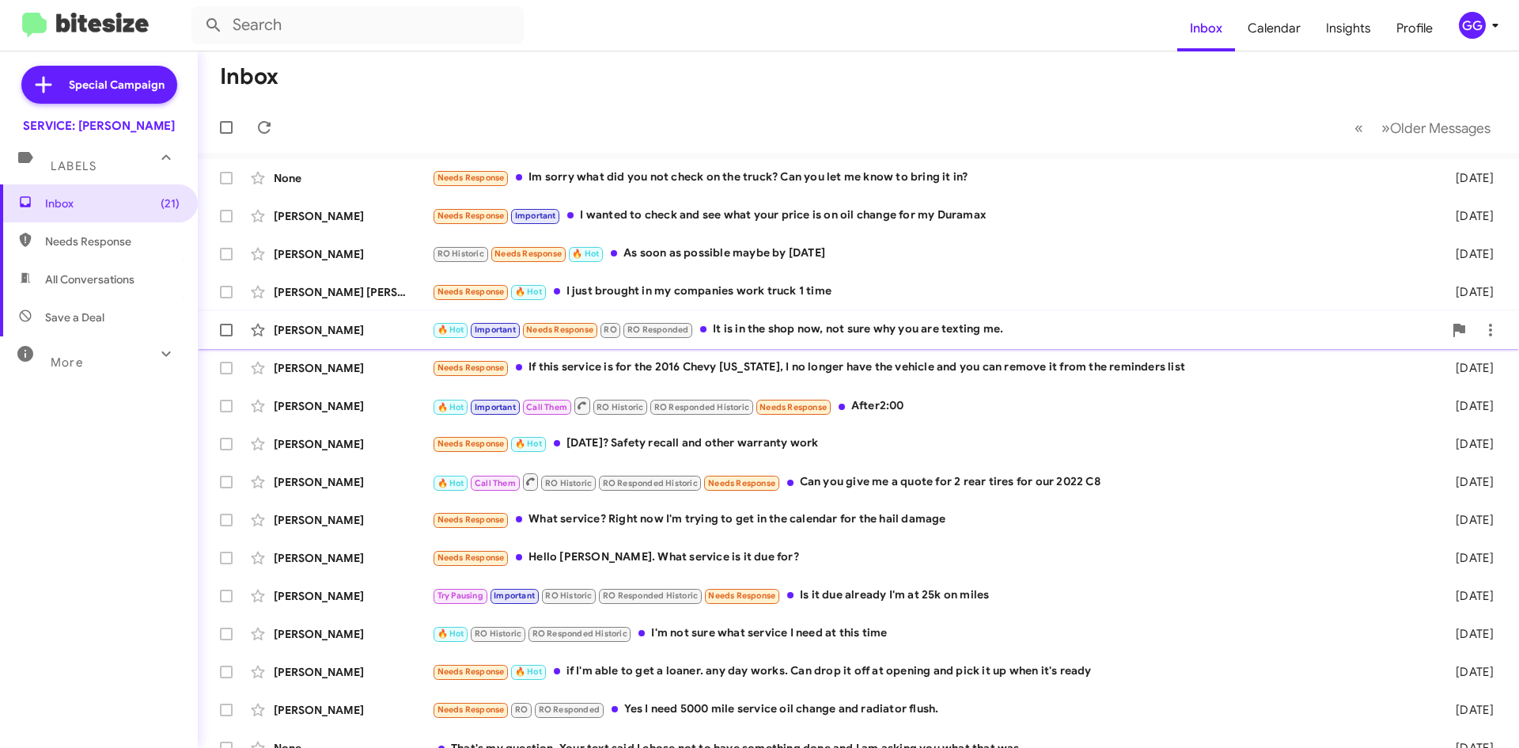
click at [1012, 325] on div "🔥 Hot Important Needs Response RO RO Responded It is in the shop now, not sure …" at bounding box center [937, 329] width 1011 height 18
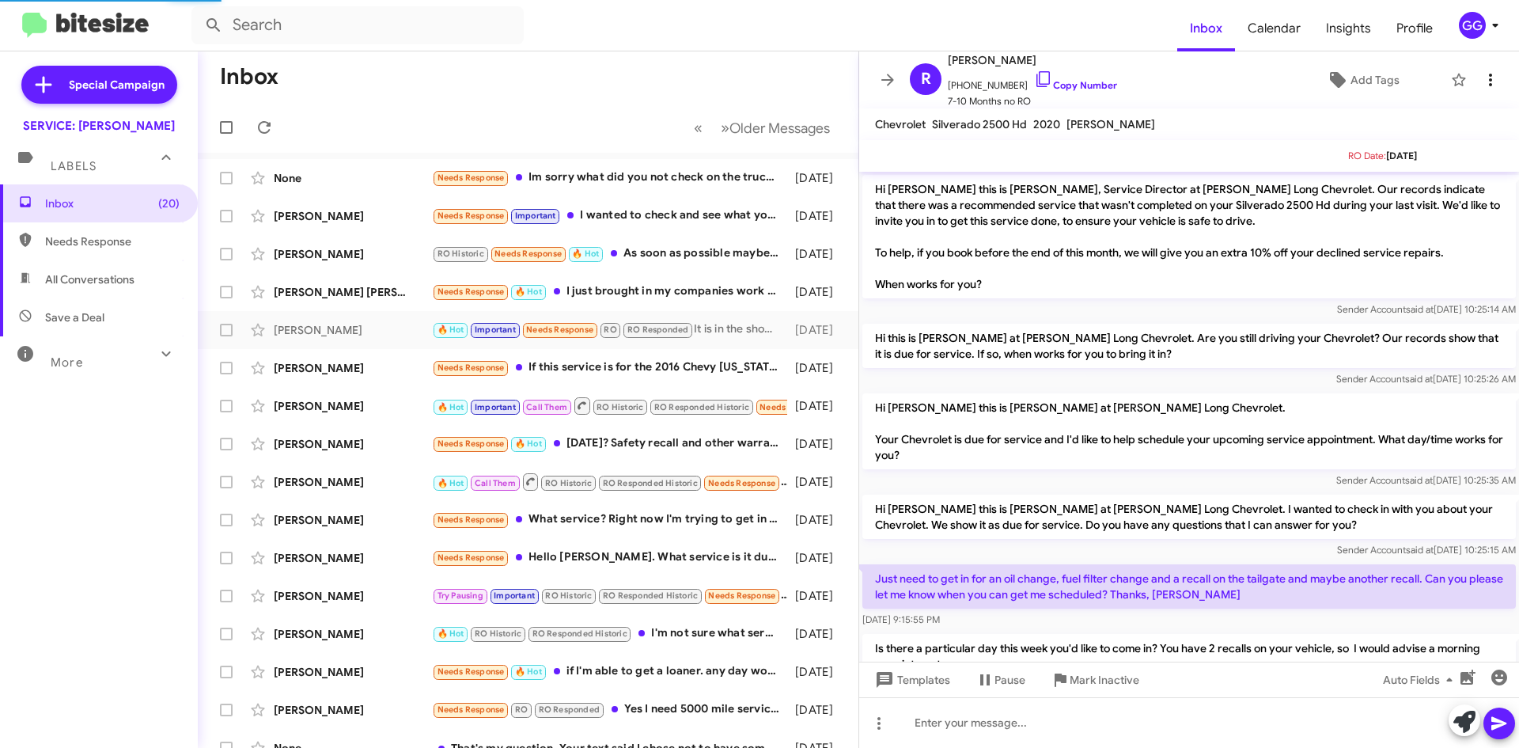
scroll to position [616, 0]
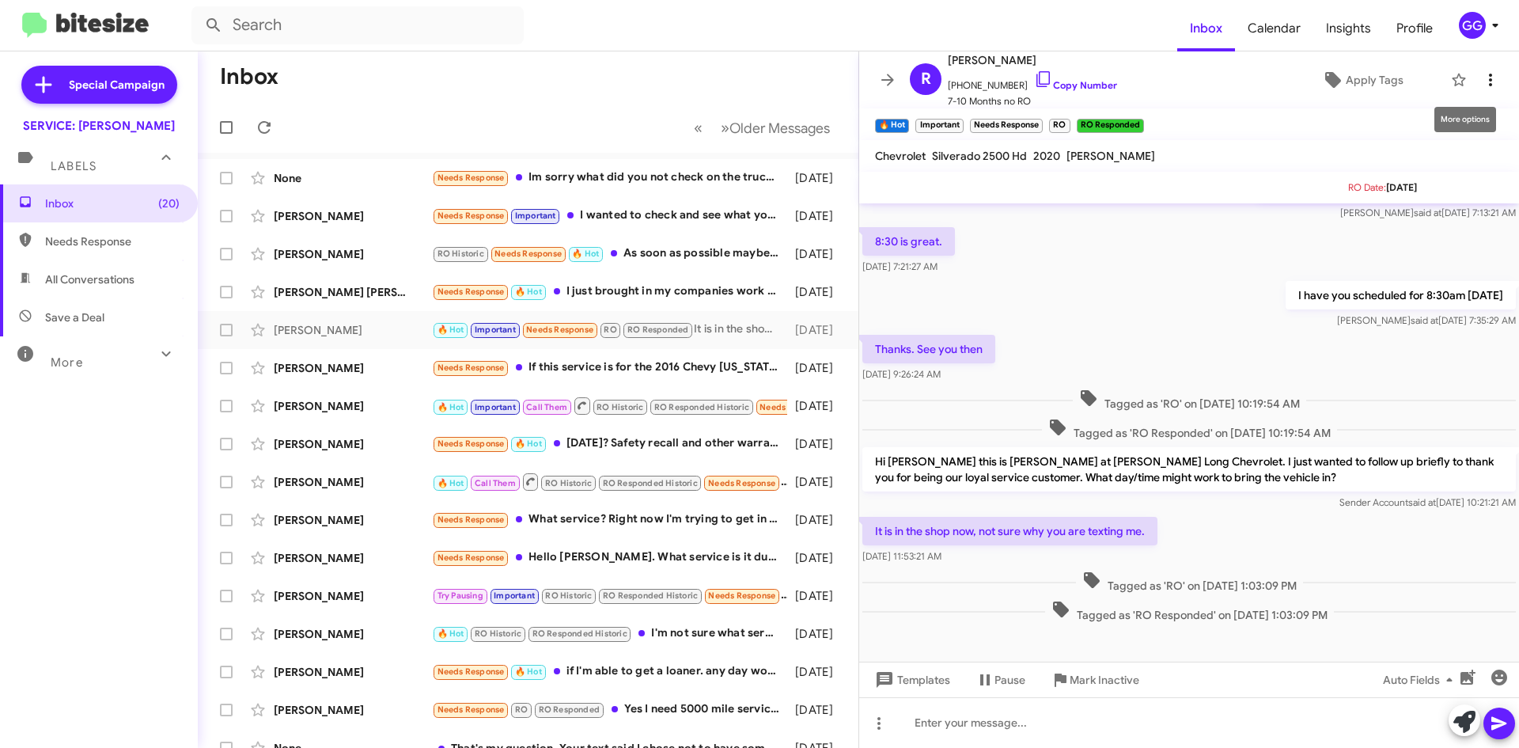
click at [1482, 75] on icon at bounding box center [1490, 79] width 19 height 19
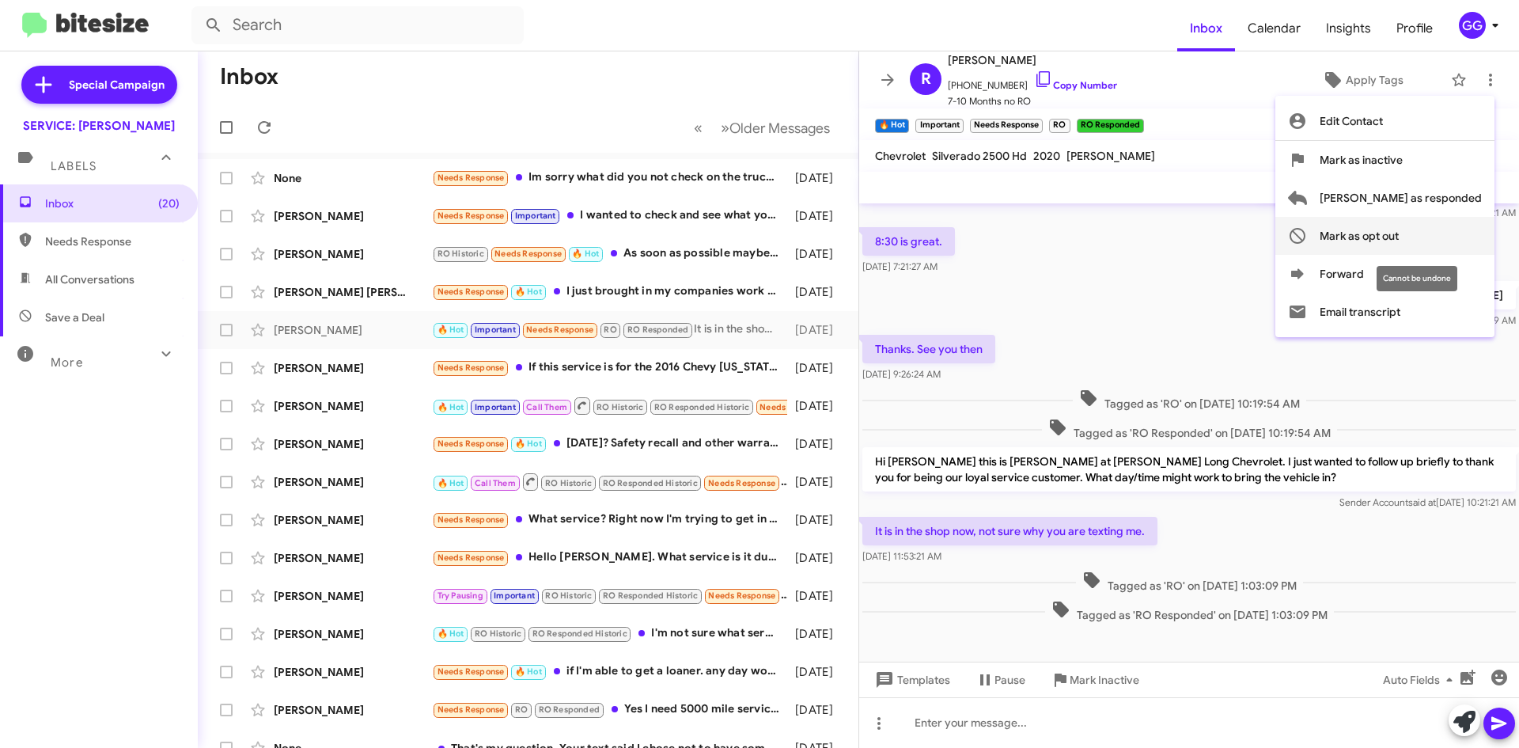
click at [1399, 237] on span "Mark as opt out" at bounding box center [1359, 236] width 79 height 38
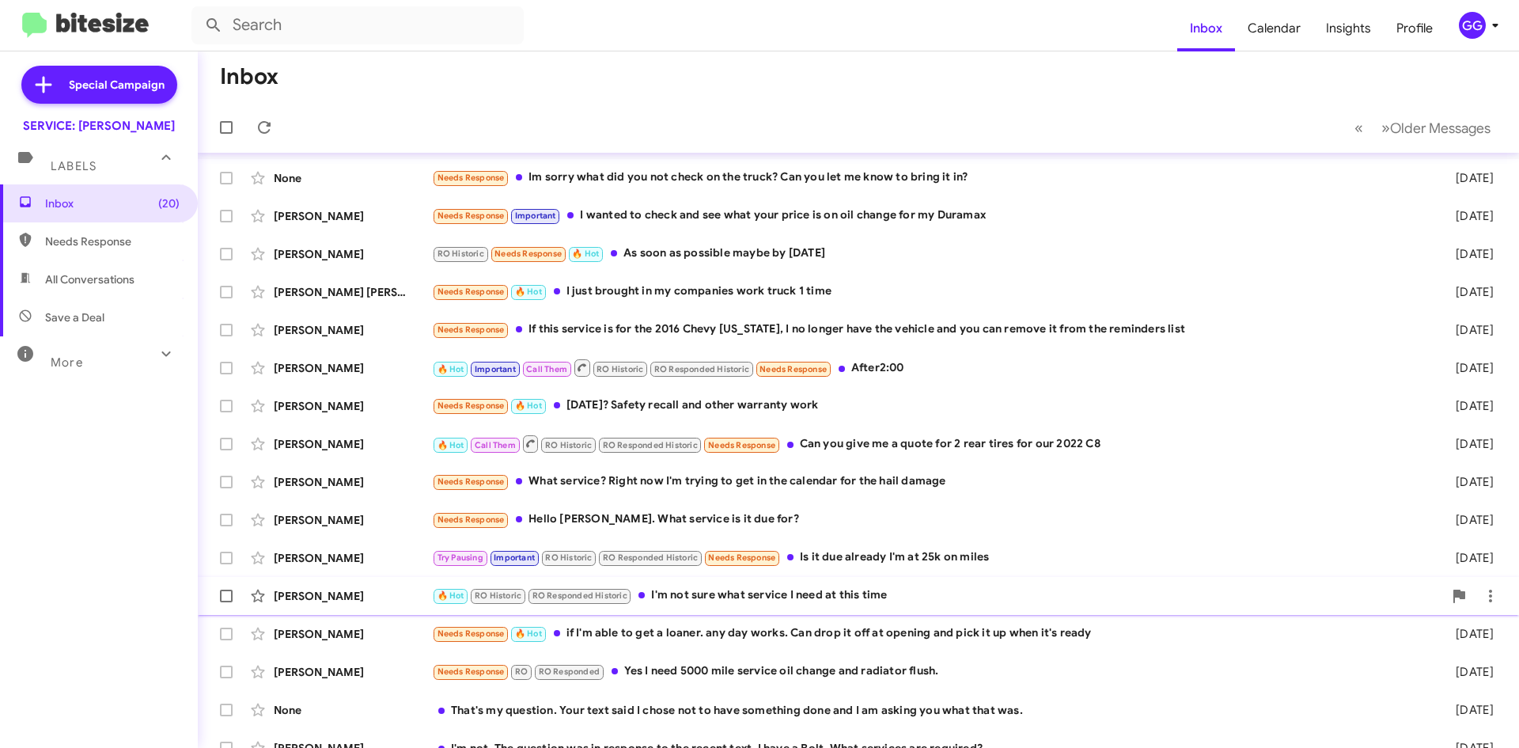
scroll to position [19, 0]
